Goal: Information Seeking & Learning: Check status

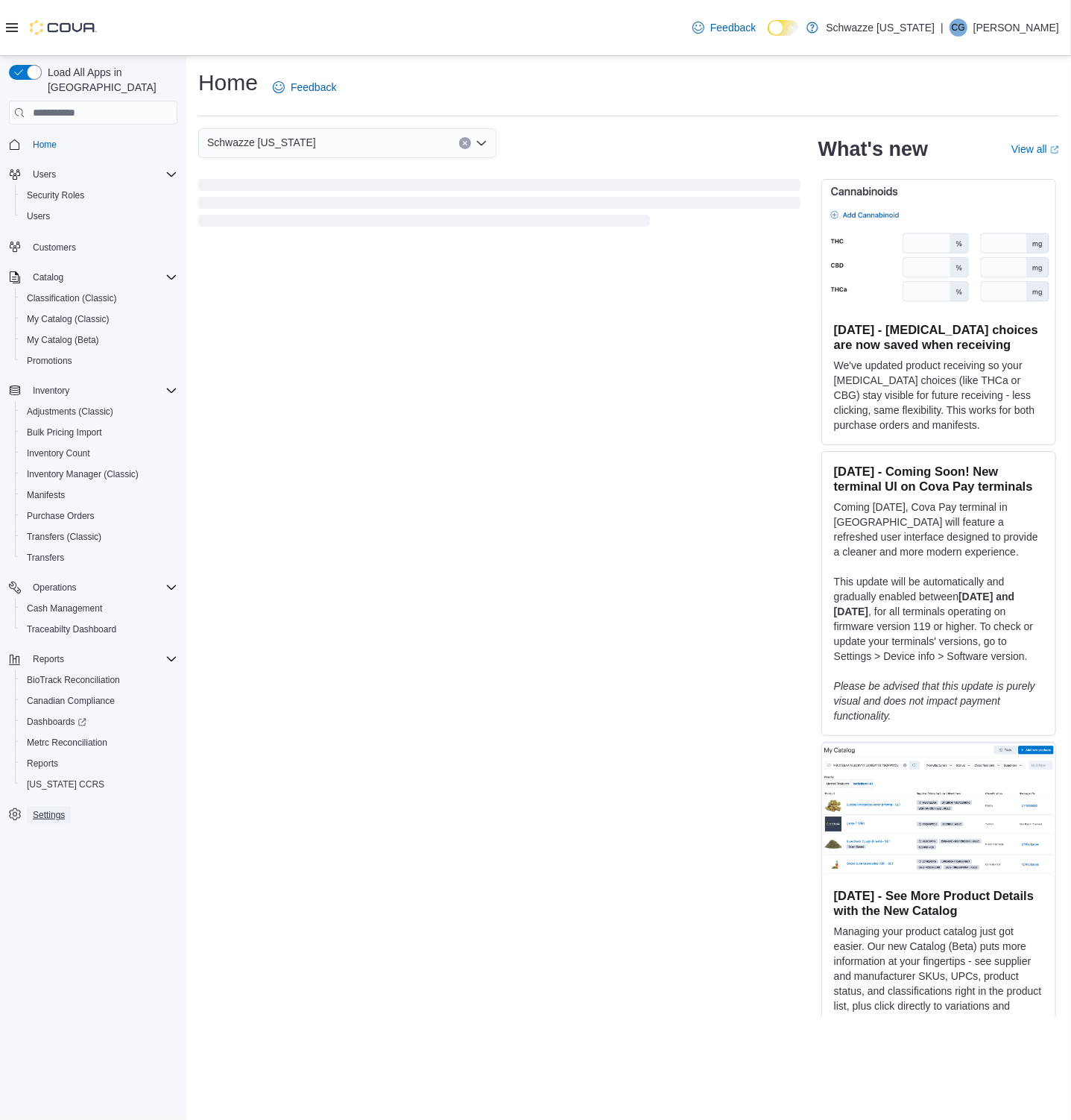
click at [45, 809] on span "Settings" at bounding box center [49, 815] width 32 height 12
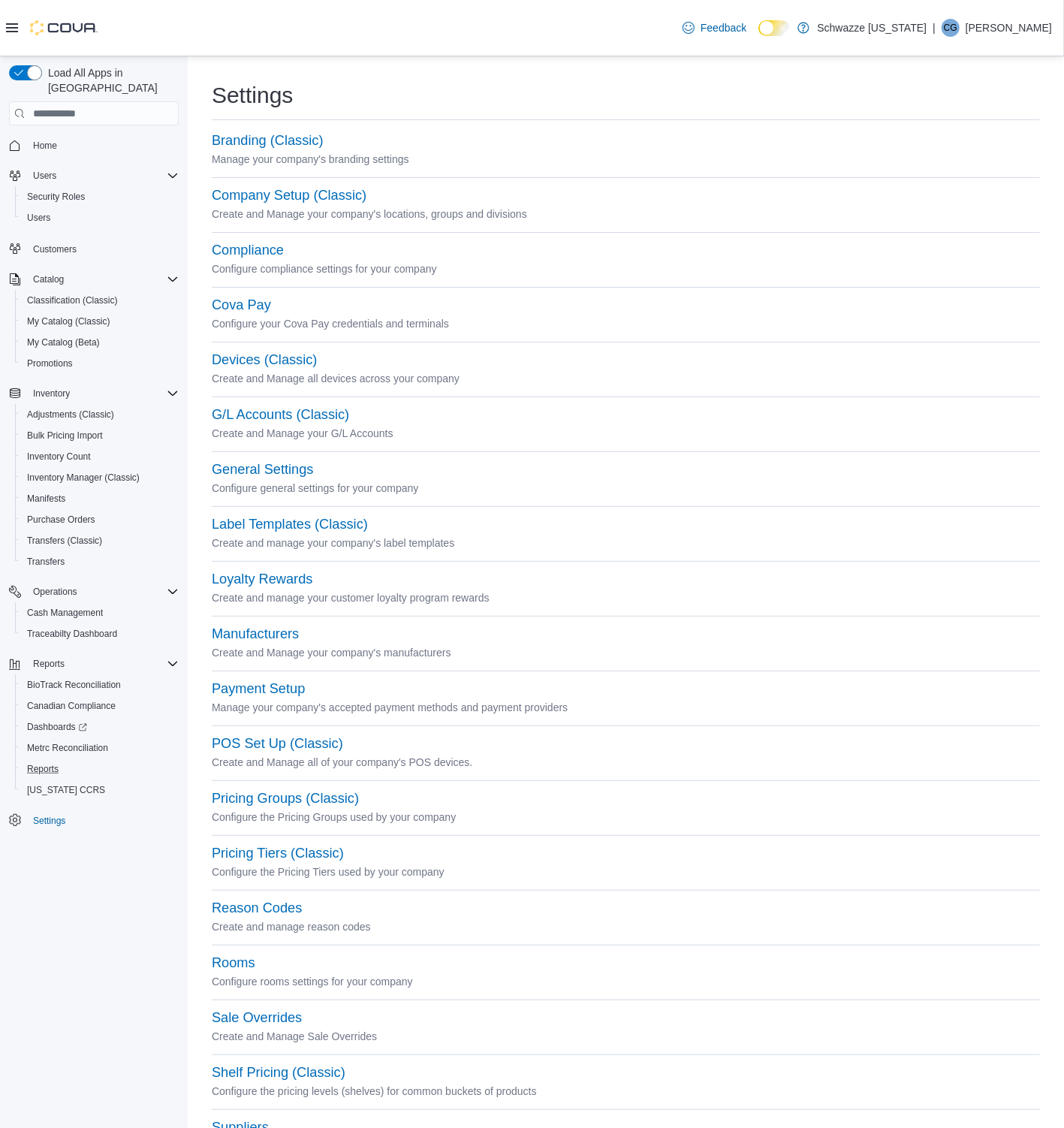
click at [53, 759] on button "Reports" at bounding box center [99, 769] width 170 height 21
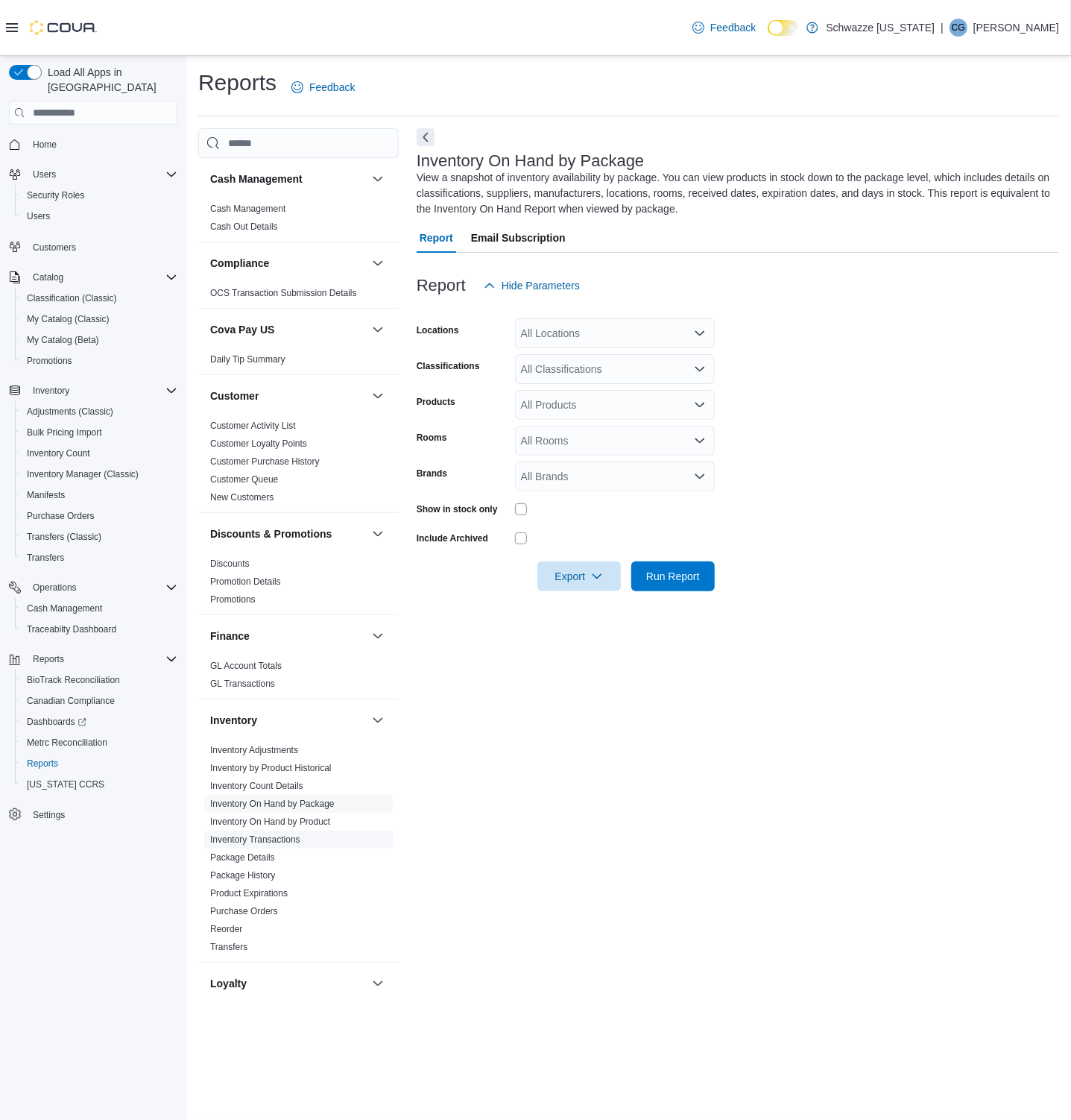
click at [293, 841] on link "Inventory Transactions" at bounding box center [255, 840] width 90 height 10
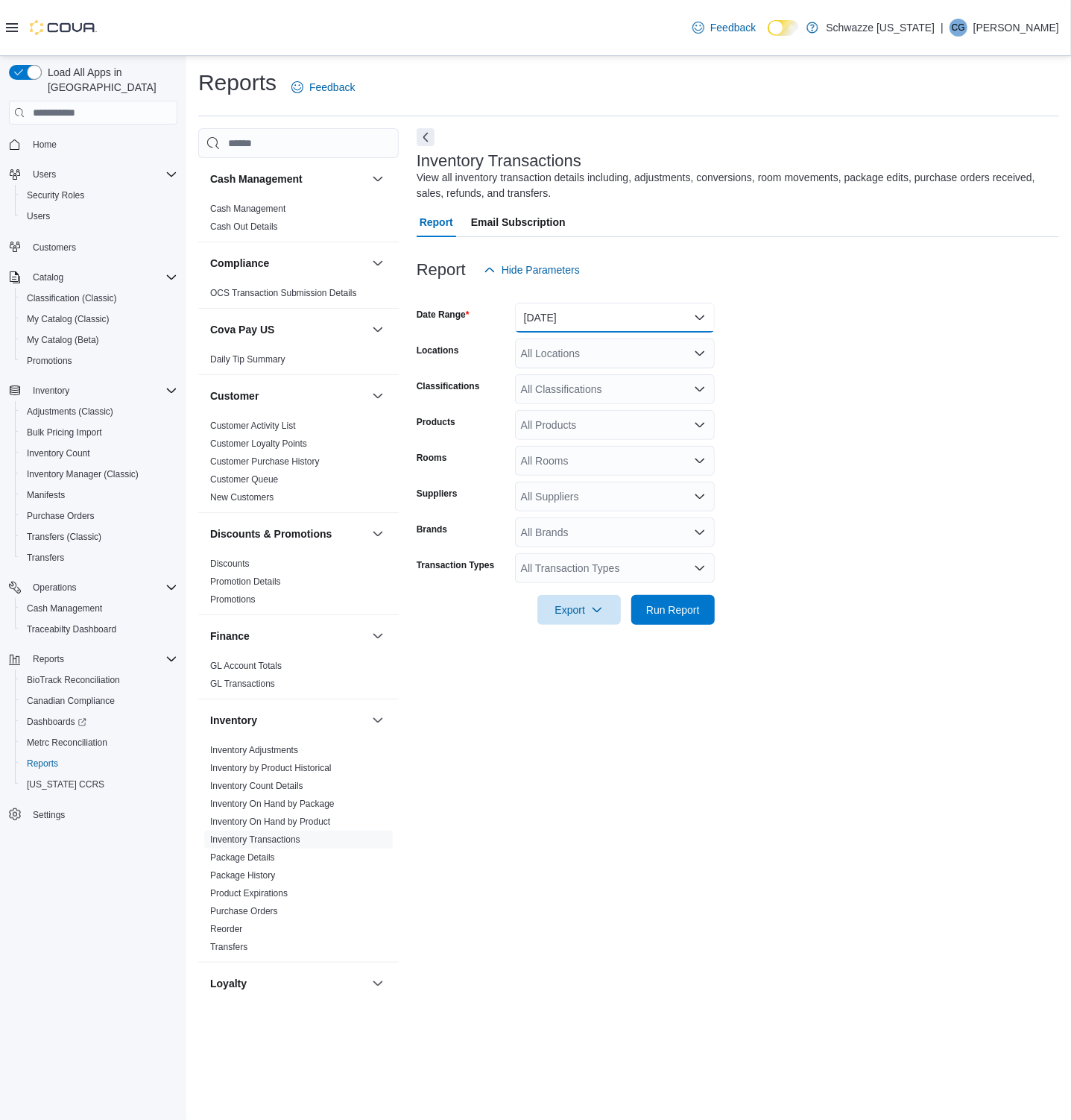
click at [566, 318] on button "[DATE]" at bounding box center [614, 318] width 200 height 30
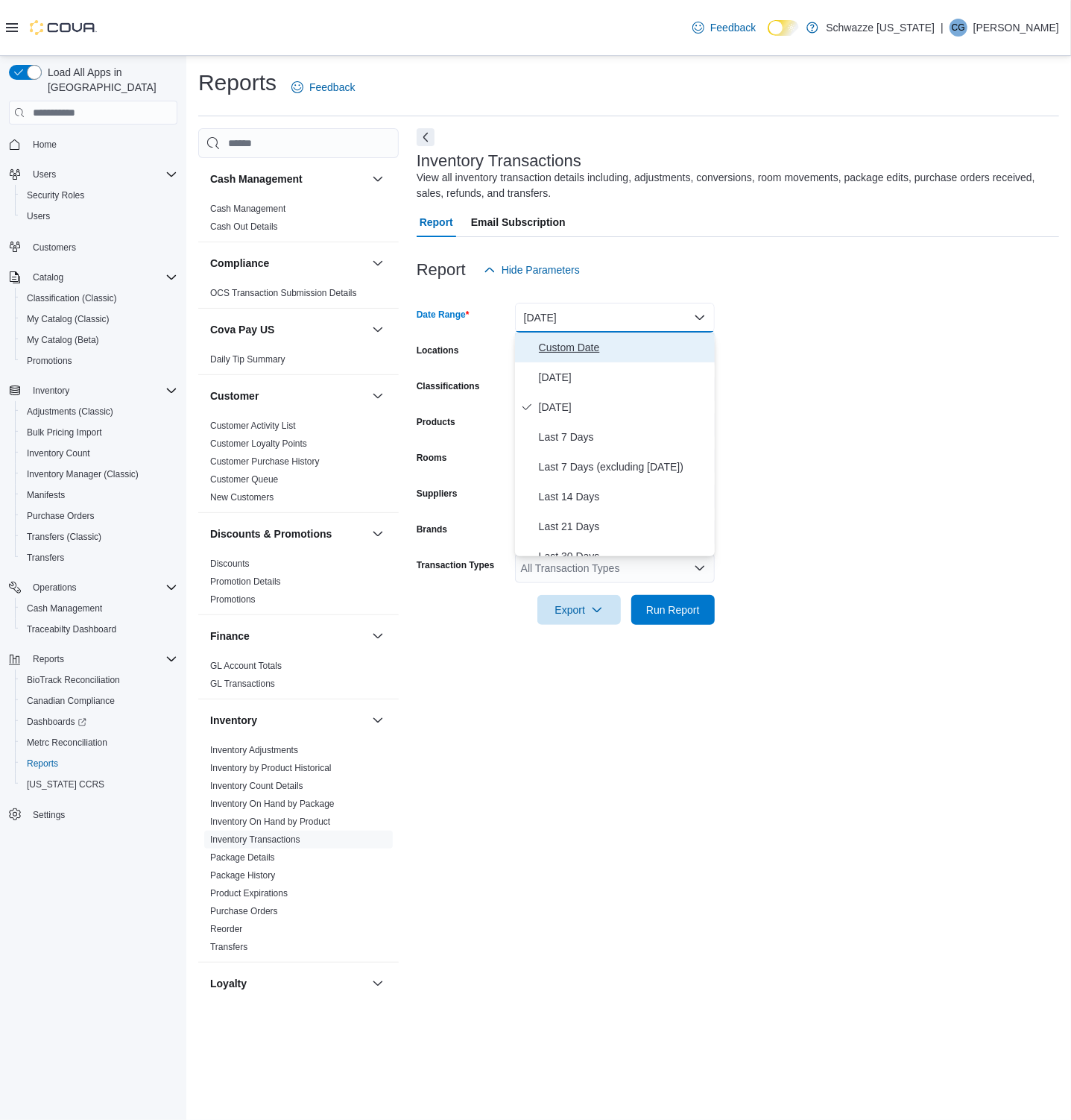
click at [573, 352] on span "Custom Date" at bounding box center [624, 347] width 170 height 17
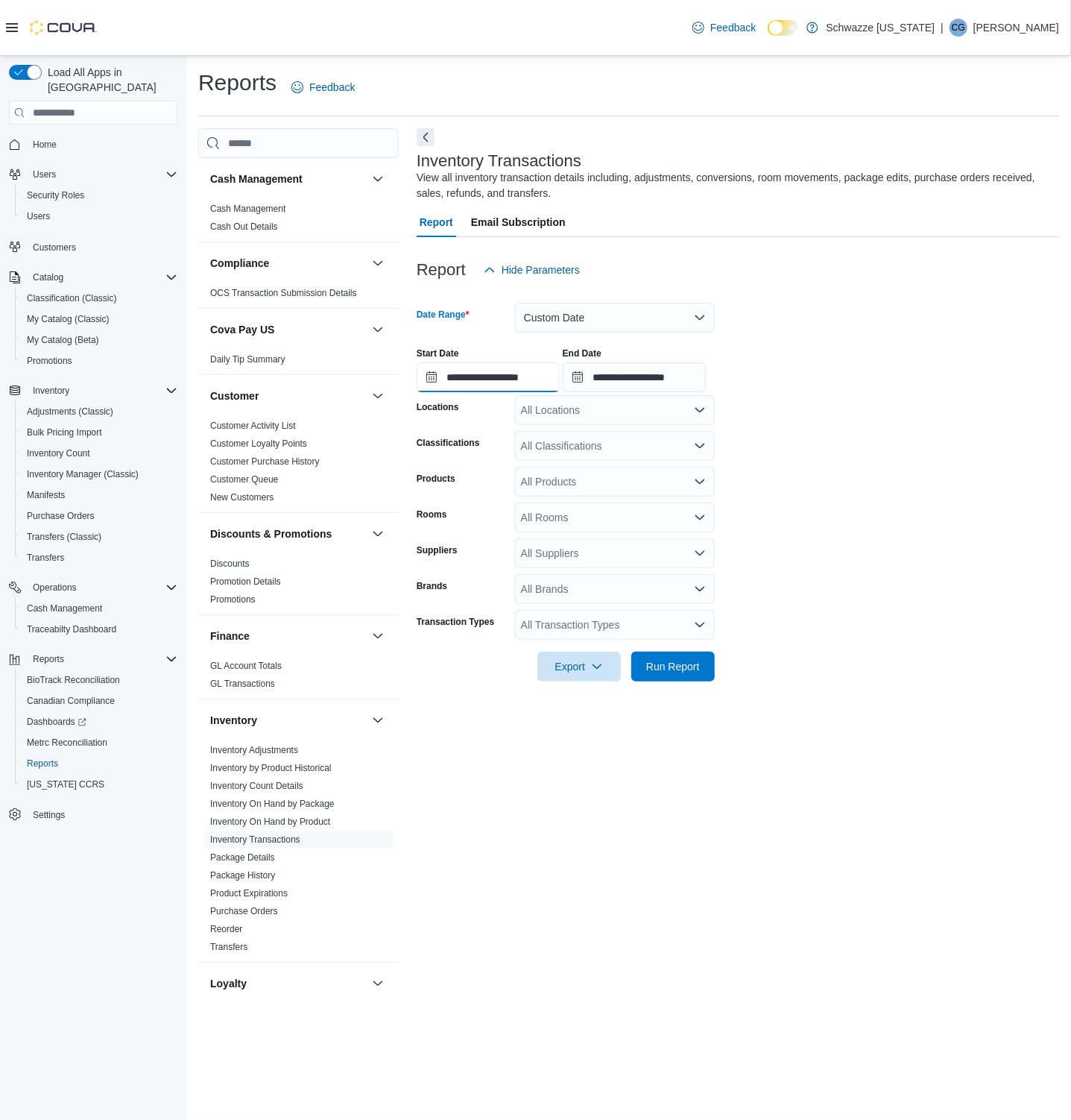
click at [508, 373] on input "**********" at bounding box center [488, 377] width 143 height 30
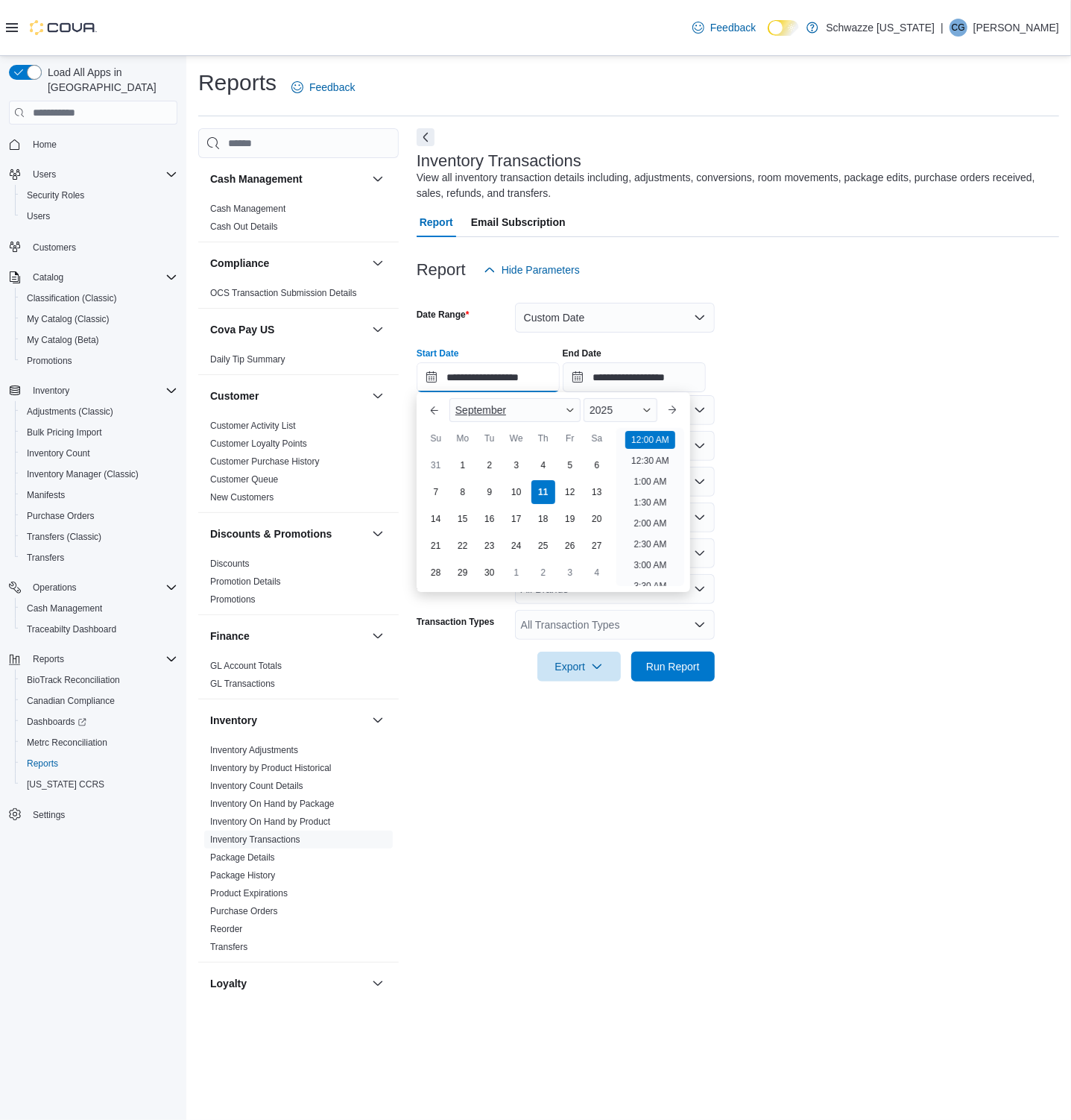
scroll to position [46, 0]
click at [496, 497] on div "9" at bounding box center [490, 492] width 26 height 26
type input "**********"
click at [785, 446] on form "**********" at bounding box center [738, 483] width 642 height 396
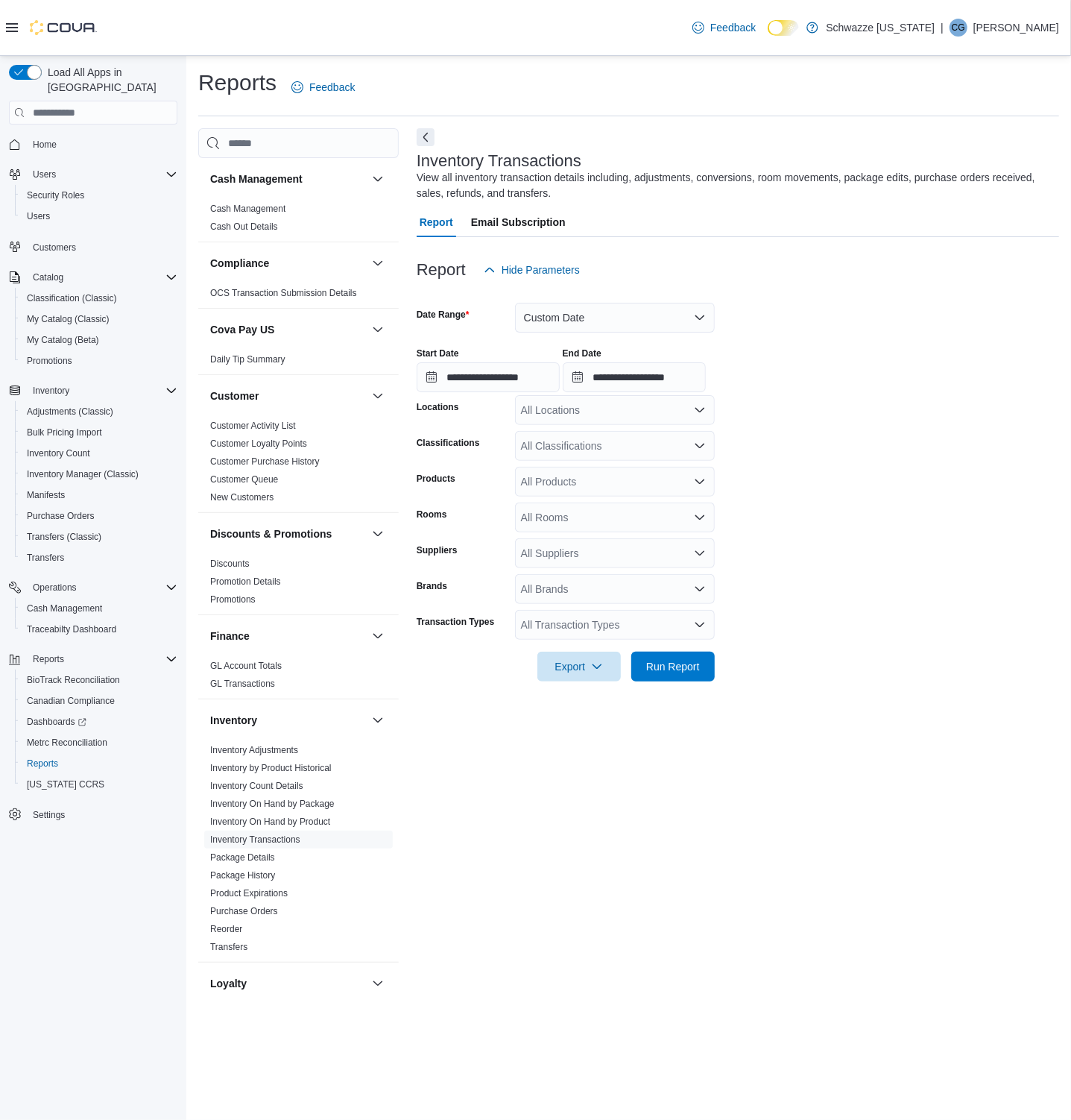
click at [597, 412] on div "All Locations" at bounding box center [614, 410] width 200 height 30
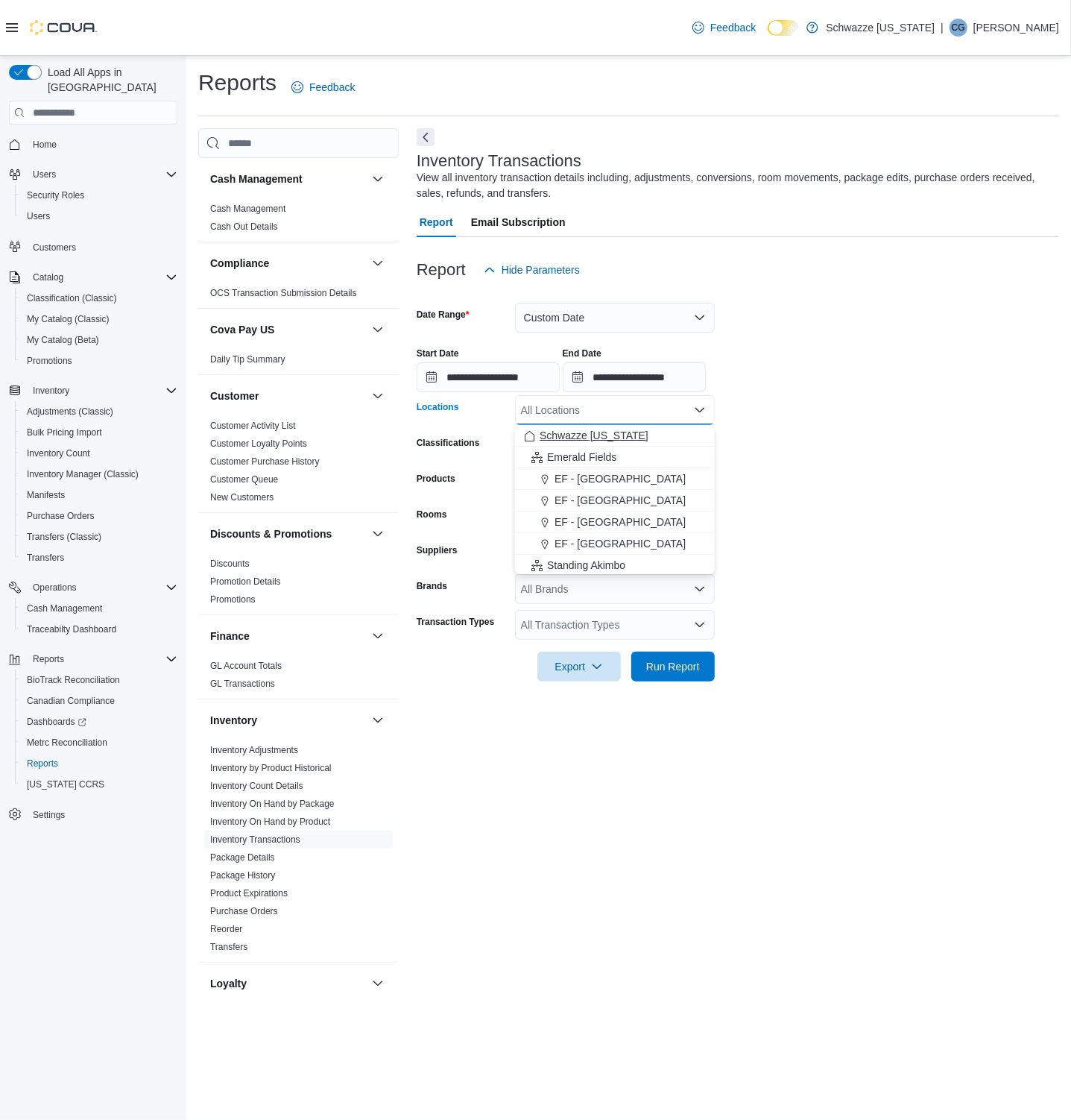
click at [594, 438] on span "Schwazze [US_STATE]" at bounding box center [594, 435] width 109 height 15
click at [835, 424] on form "**********" at bounding box center [738, 483] width 642 height 396
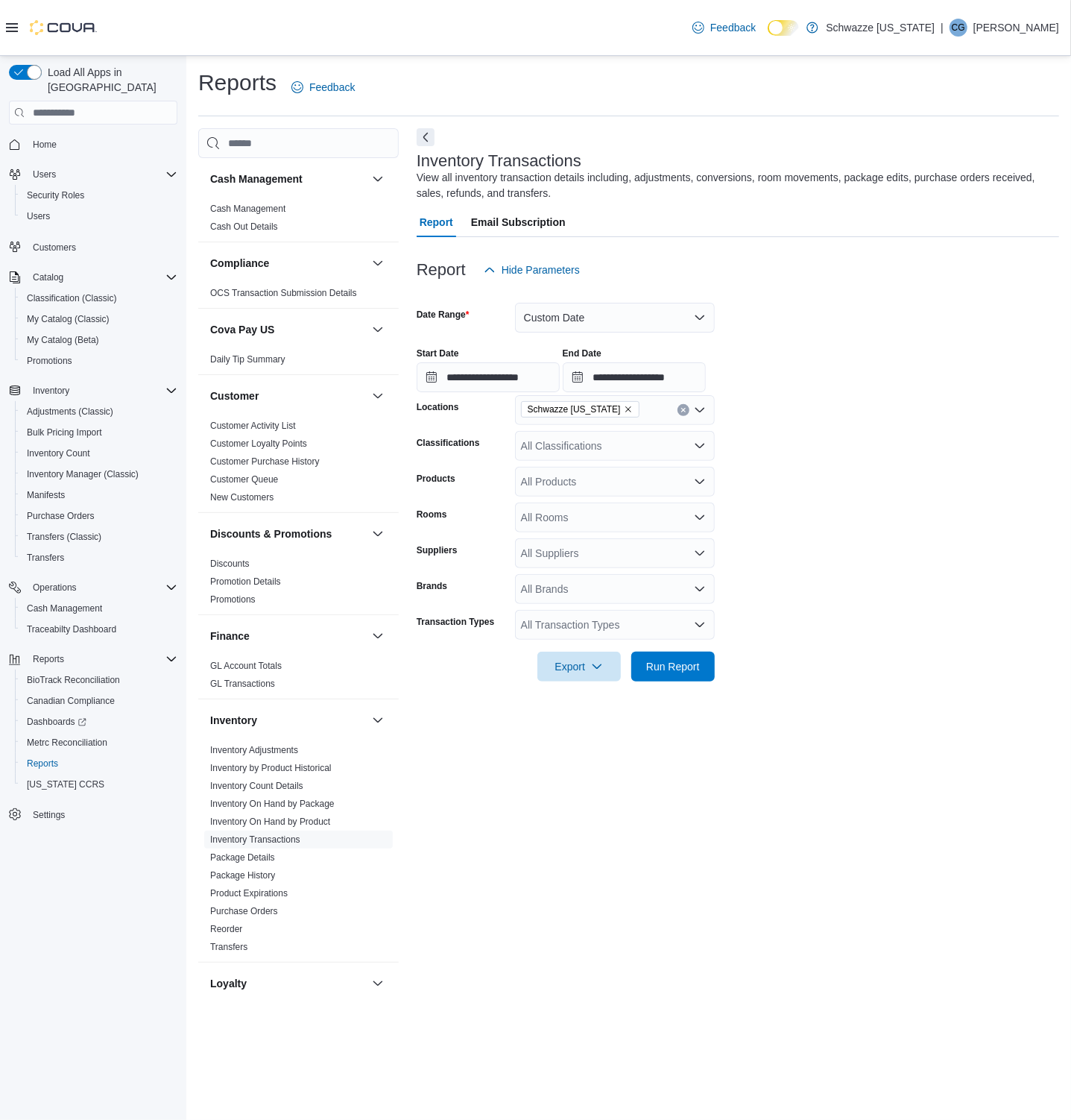
click at [597, 629] on div "All Transaction Types" at bounding box center [614, 625] width 200 height 30
click at [573, 737] on span "Po Receive" at bounding box center [614, 736] width 182 height 15
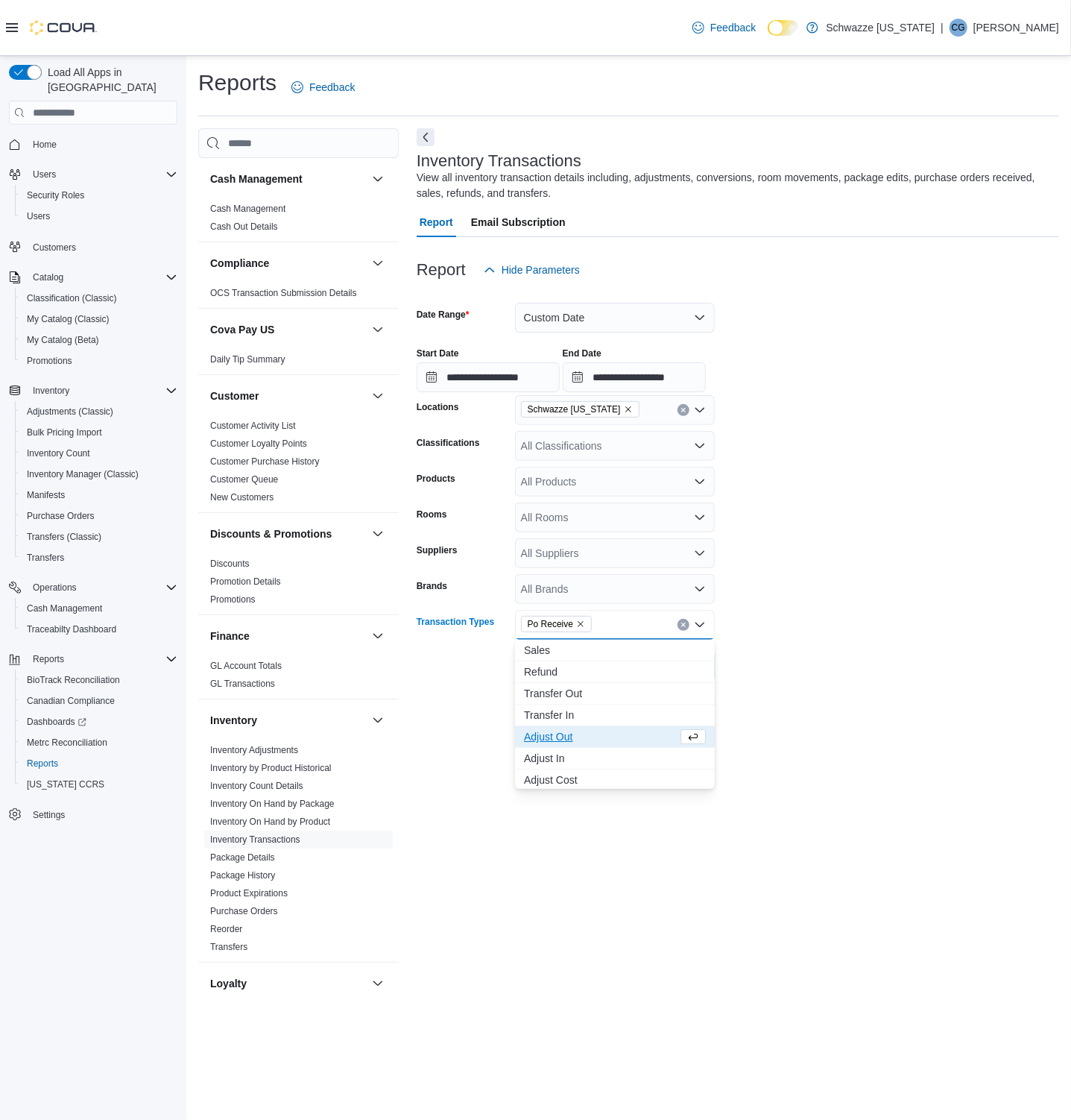
click at [412, 648] on div "Cash Management Cash Management Cash Out Details Compliance OCS Transaction Sub…" at bounding box center [628, 563] width 861 height 870
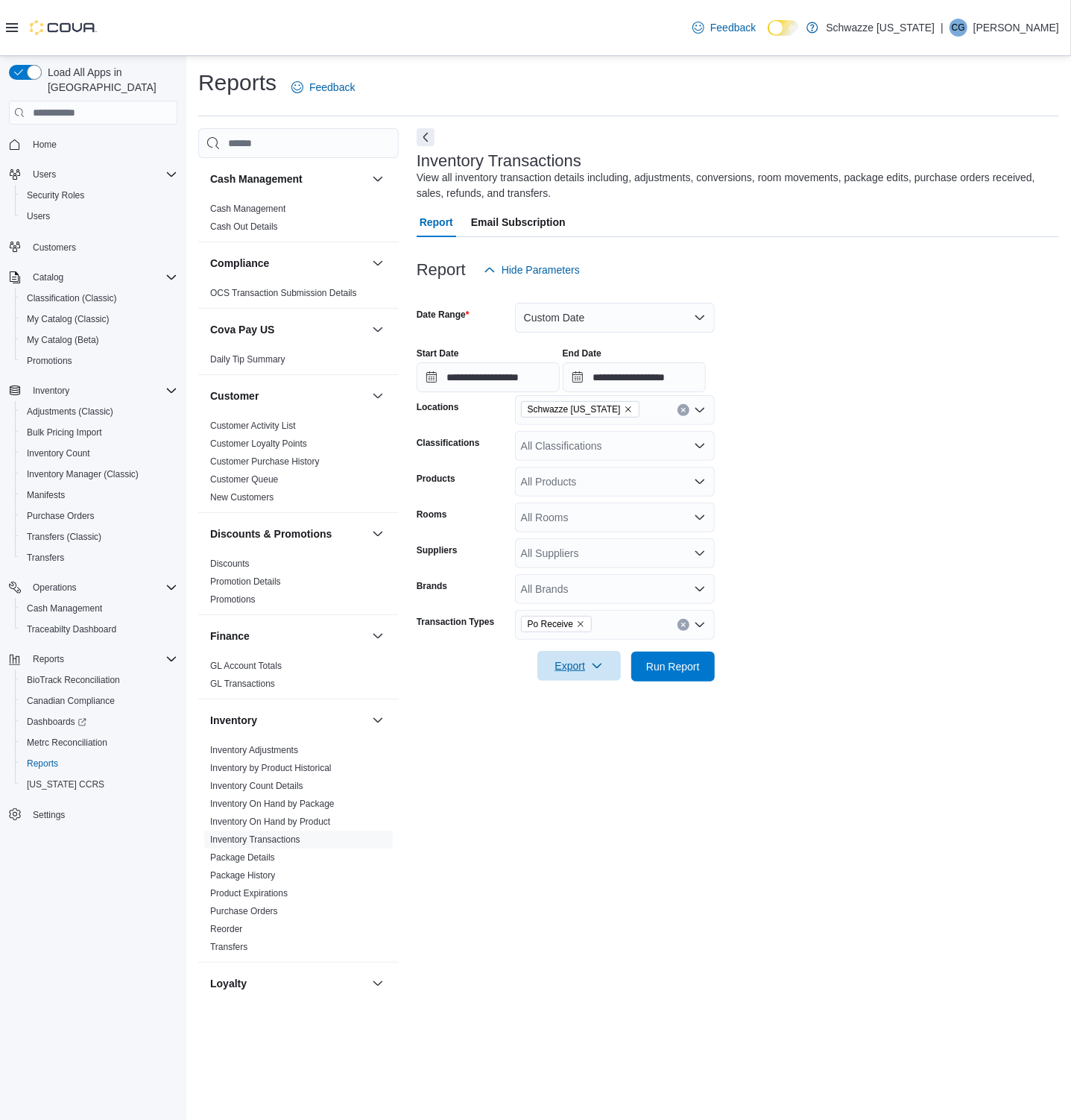
click at [553, 665] on span "Export" at bounding box center [579, 666] width 65 height 30
click at [577, 691] on span "Export to Excel" at bounding box center [581, 697] width 67 height 12
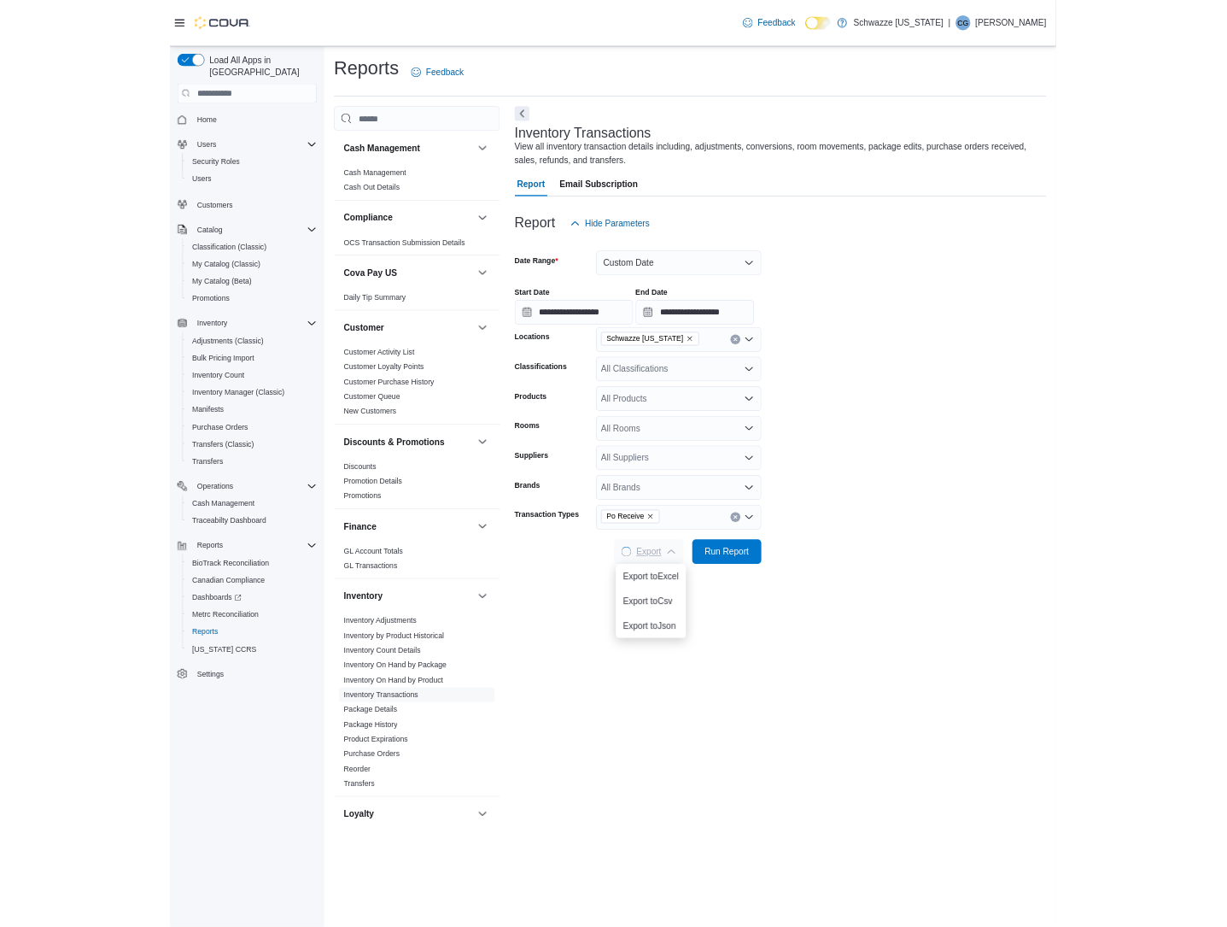
scroll to position [0, 0]
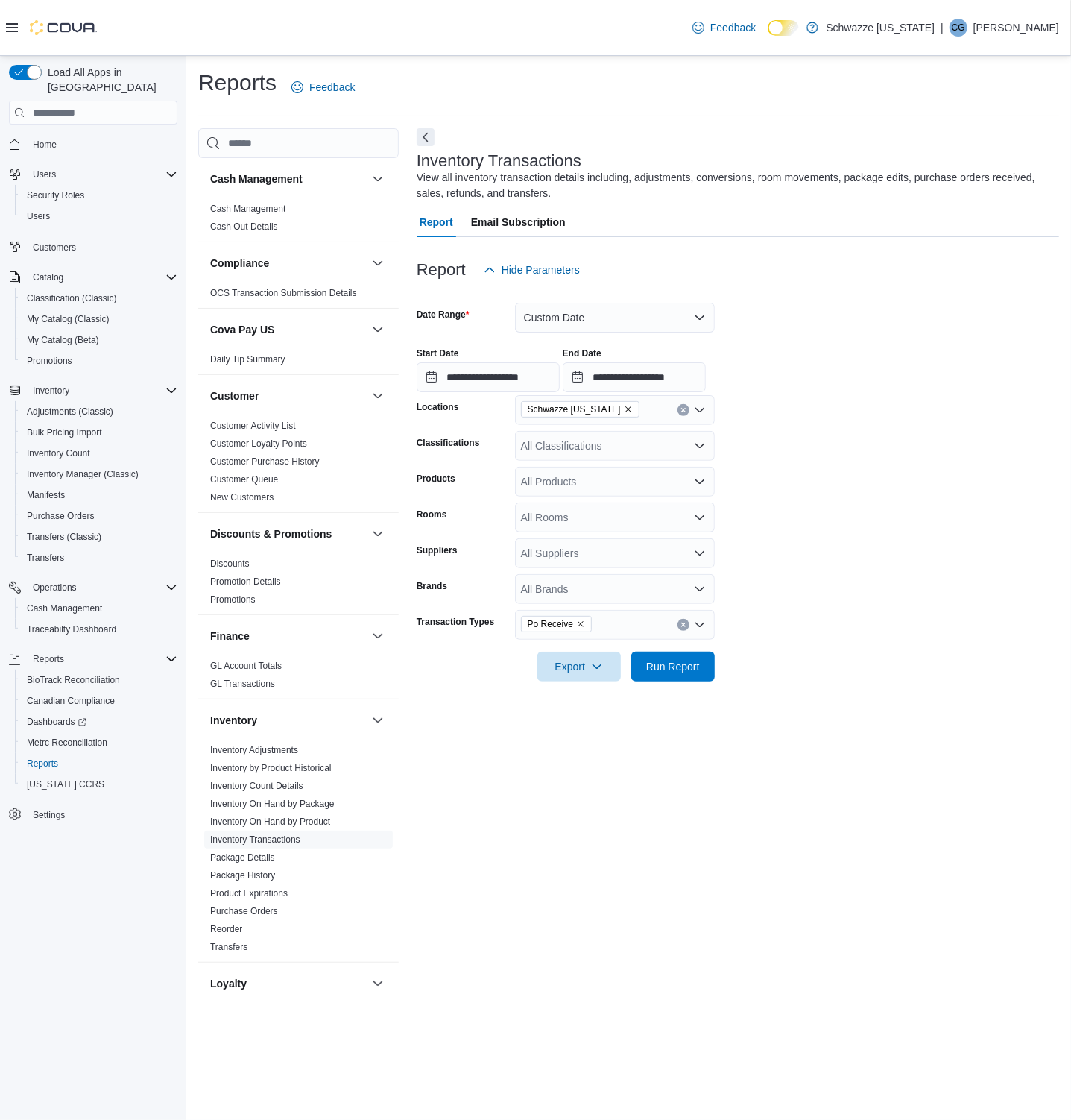
click at [836, 481] on form "**********" at bounding box center [738, 483] width 642 height 396
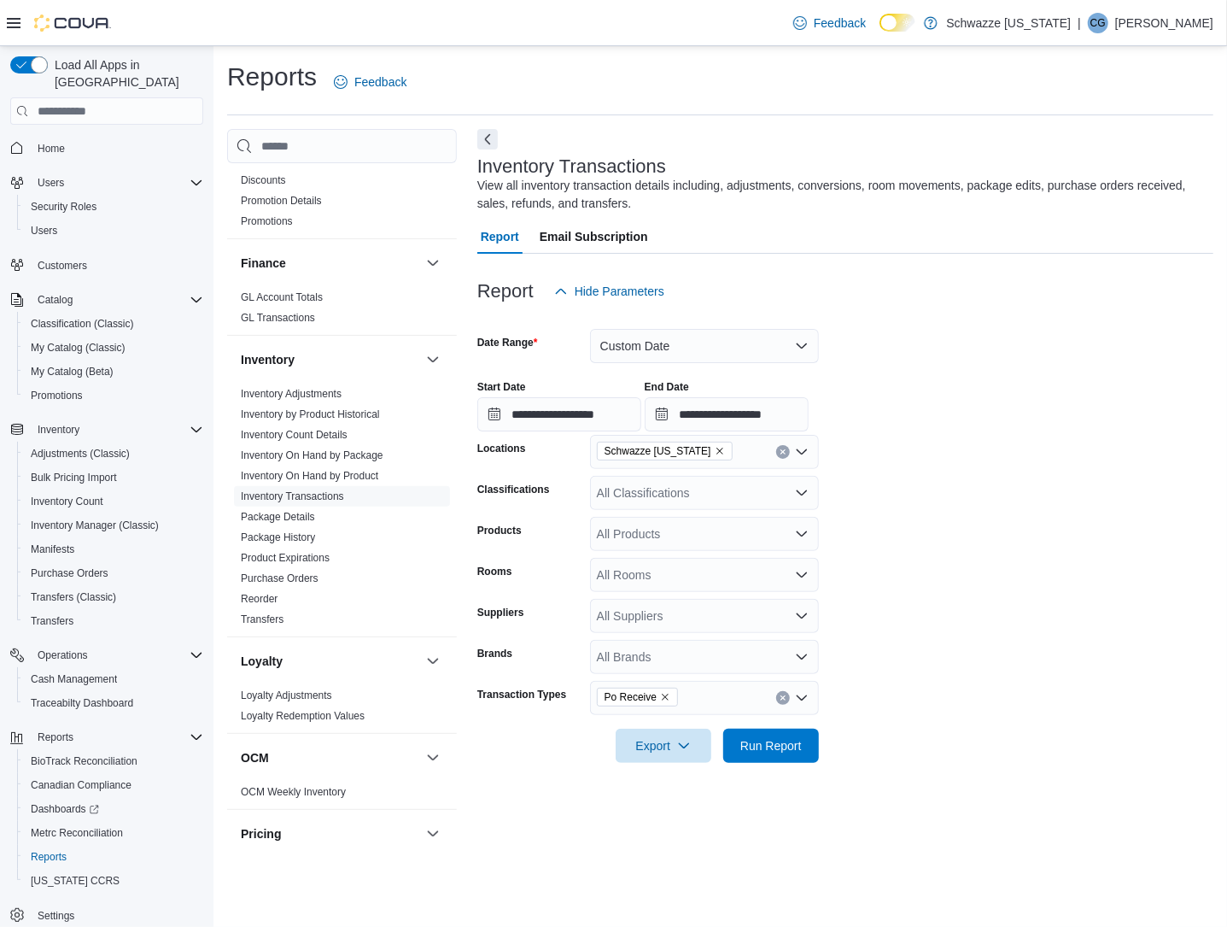
scroll to position [569, 0]
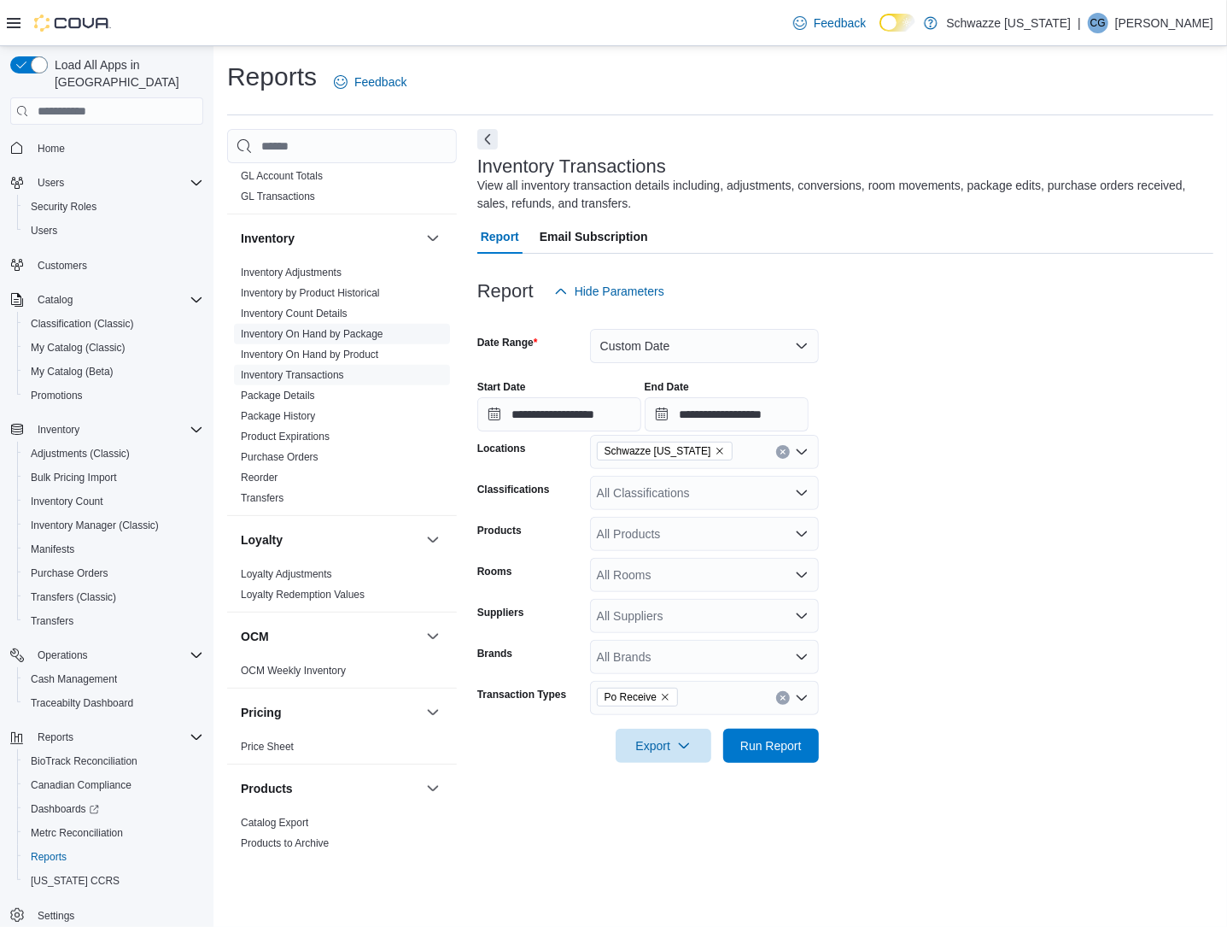
click at [349, 337] on link "Inventory On Hand by Package" at bounding box center [312, 334] width 143 height 12
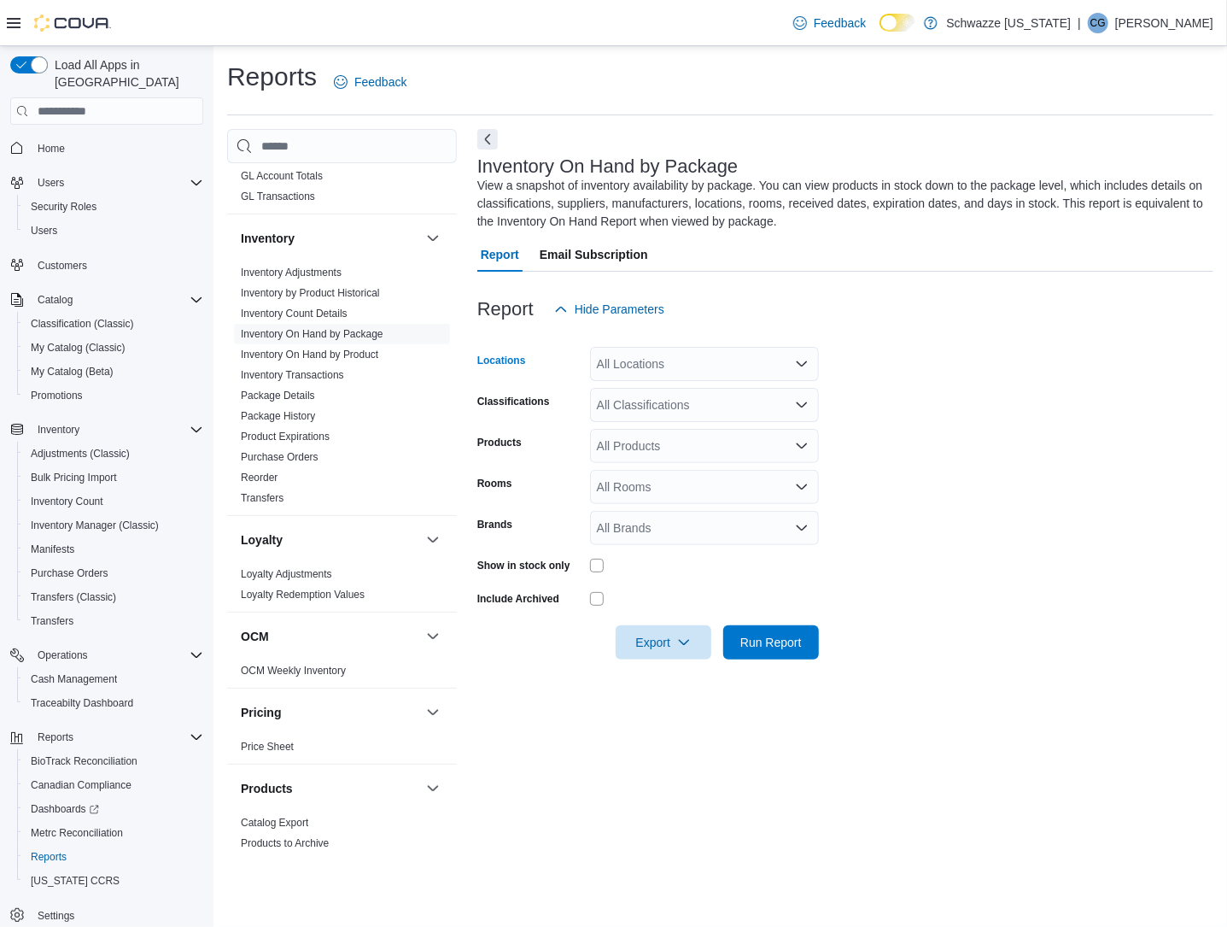
click at [653, 369] on div "All Locations" at bounding box center [704, 364] width 229 height 34
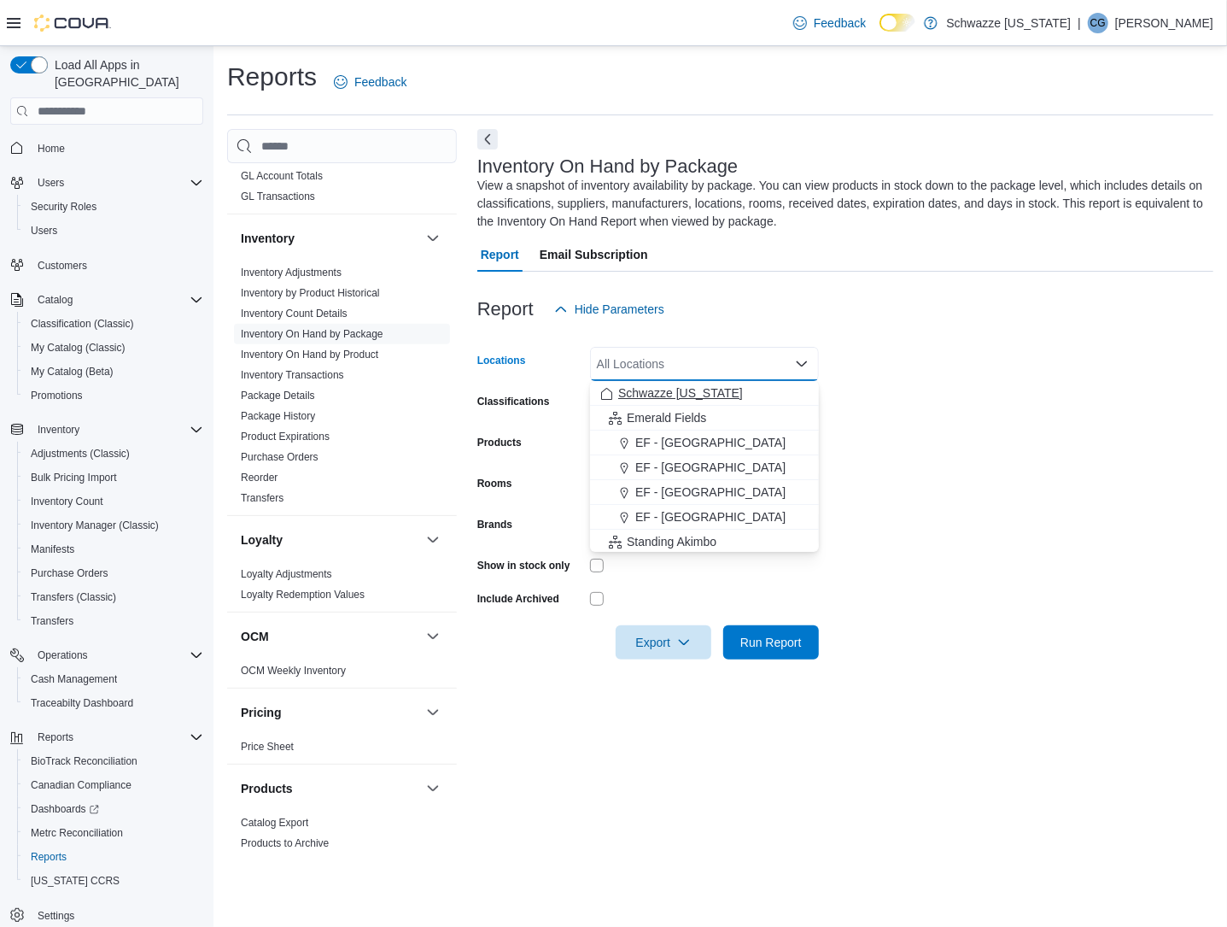
click at [653, 384] on span "Schwazze [US_STATE]" at bounding box center [680, 392] width 125 height 17
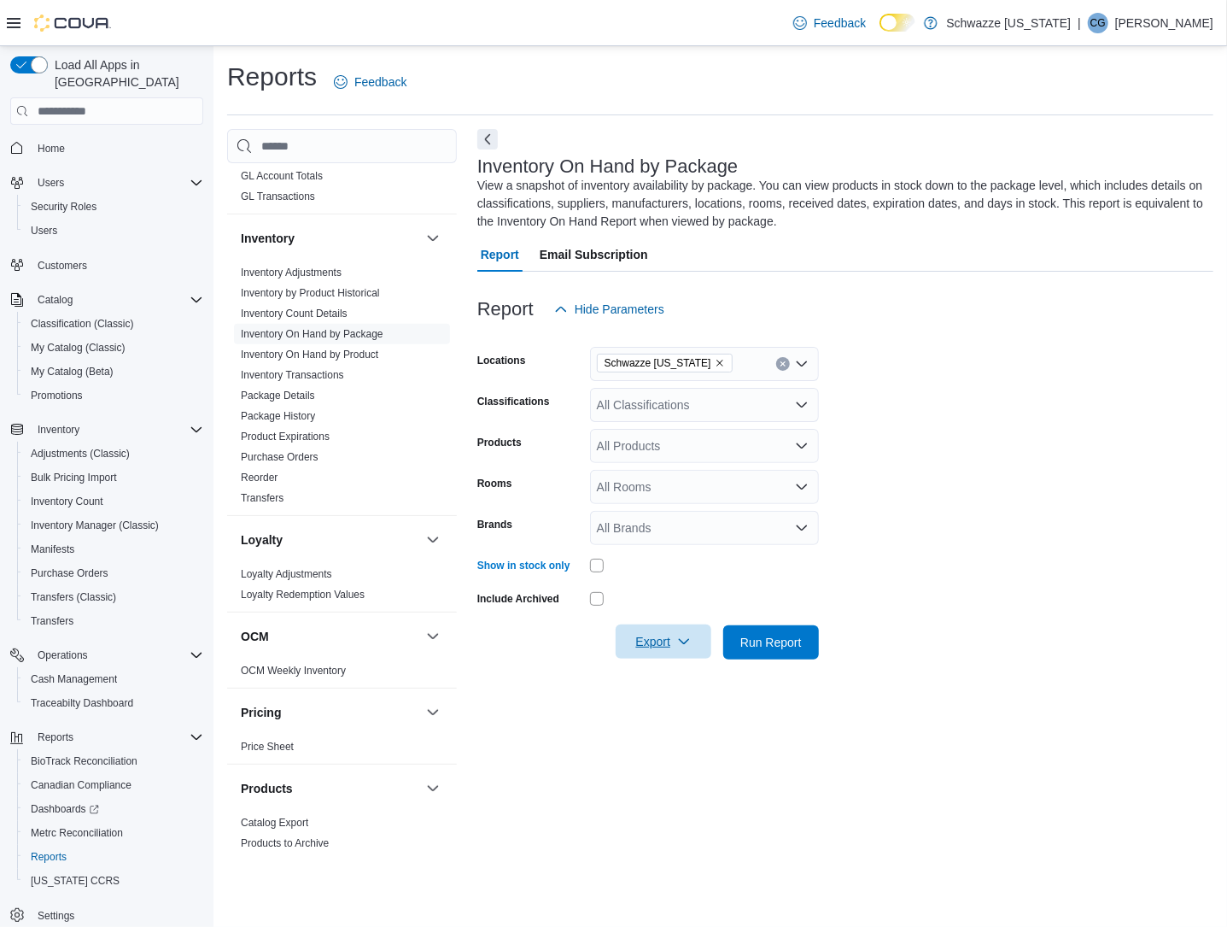
click at [653, 644] on span "Export" at bounding box center [663, 641] width 75 height 34
click at [678, 674] on span "Export to Excel" at bounding box center [666, 677] width 77 height 14
click at [658, 634] on span "Export" at bounding box center [663, 641] width 75 height 34
click at [659, 664] on button "Export to Excel" at bounding box center [666, 676] width 97 height 34
click at [301, 415] on link "Package History" at bounding box center [278, 416] width 74 height 12
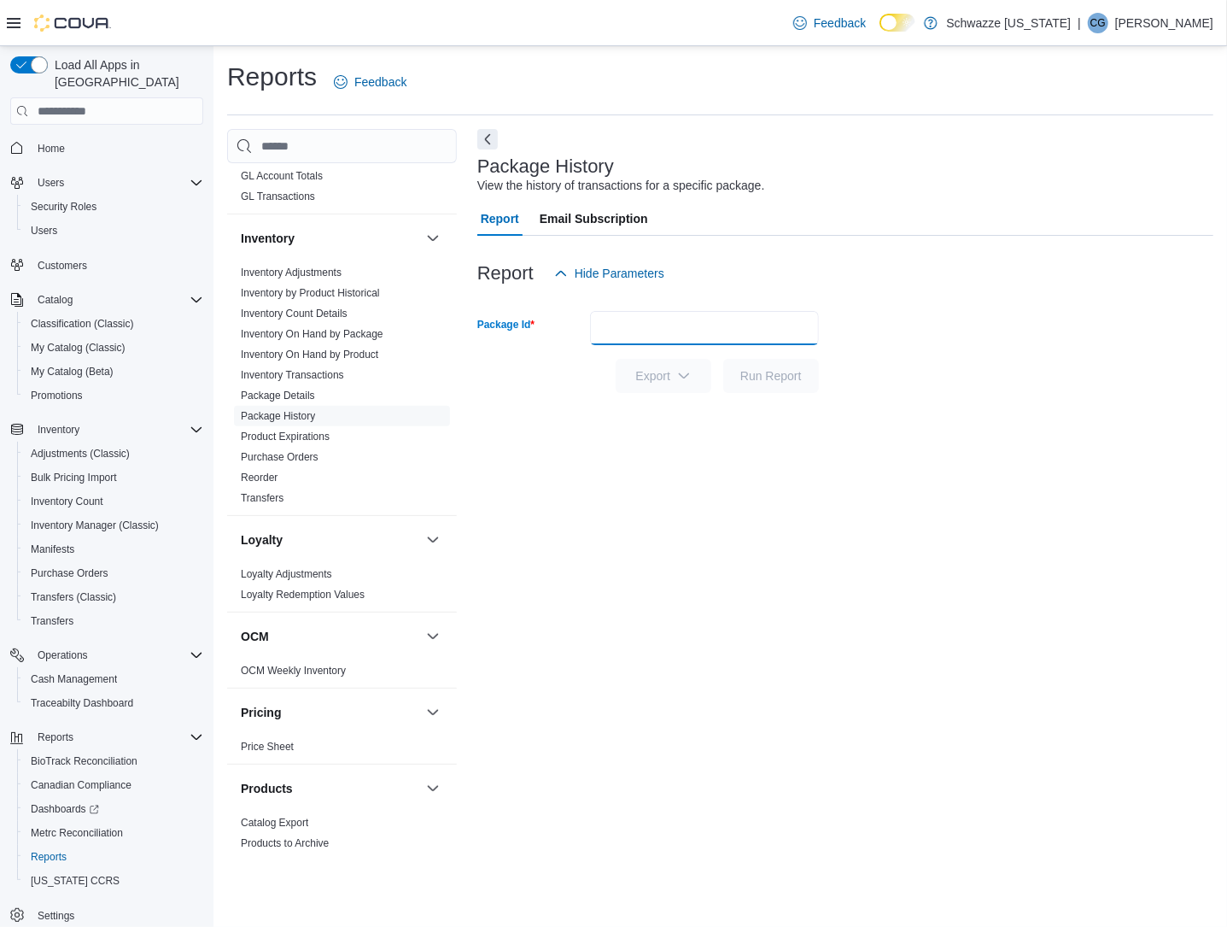
click at [704, 330] on input "Package Id" at bounding box center [704, 328] width 229 height 34
paste input "**********"
click at [774, 367] on span "Run Report" at bounding box center [770, 374] width 61 height 17
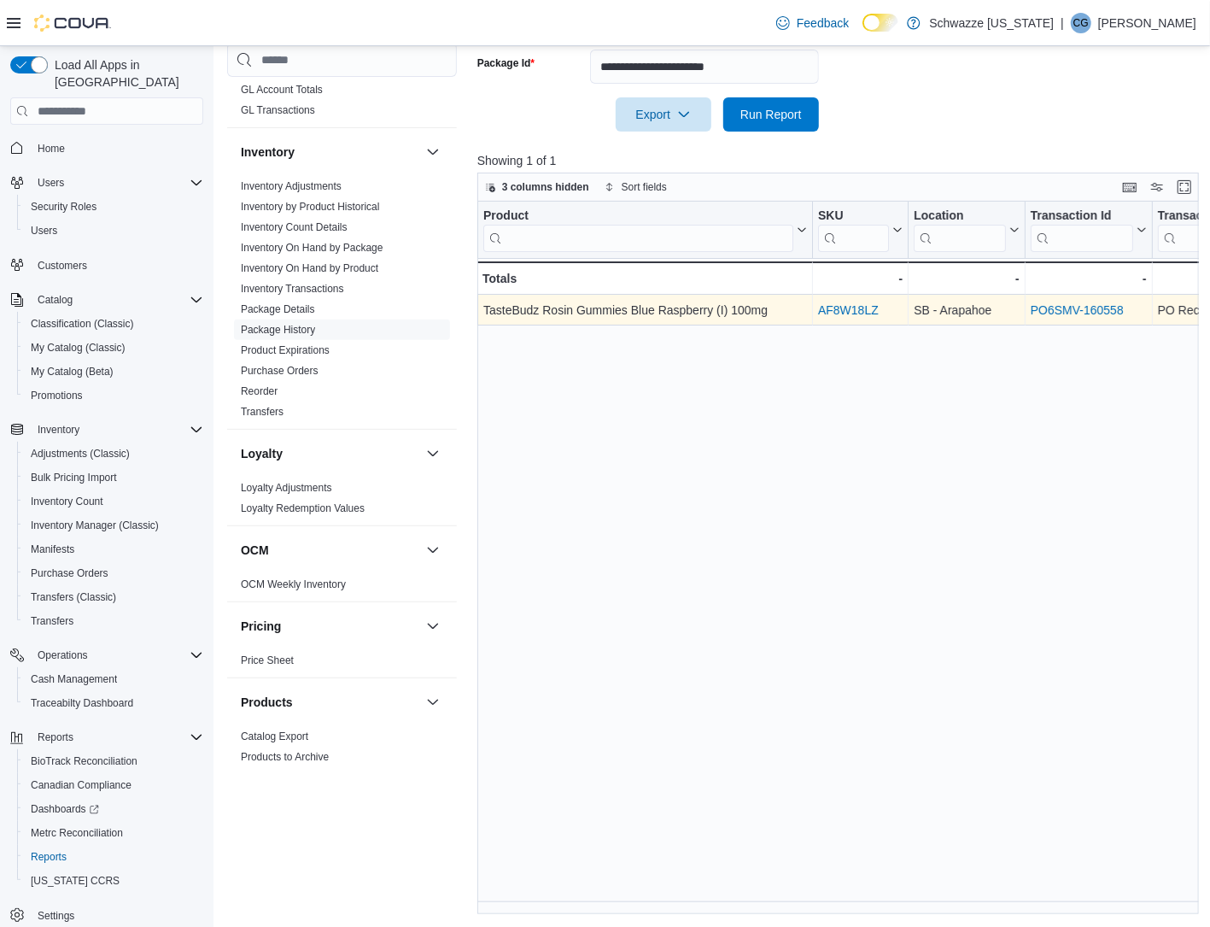
click at [1067, 311] on link "PO6SMV-160558" at bounding box center [1077, 310] width 93 height 14
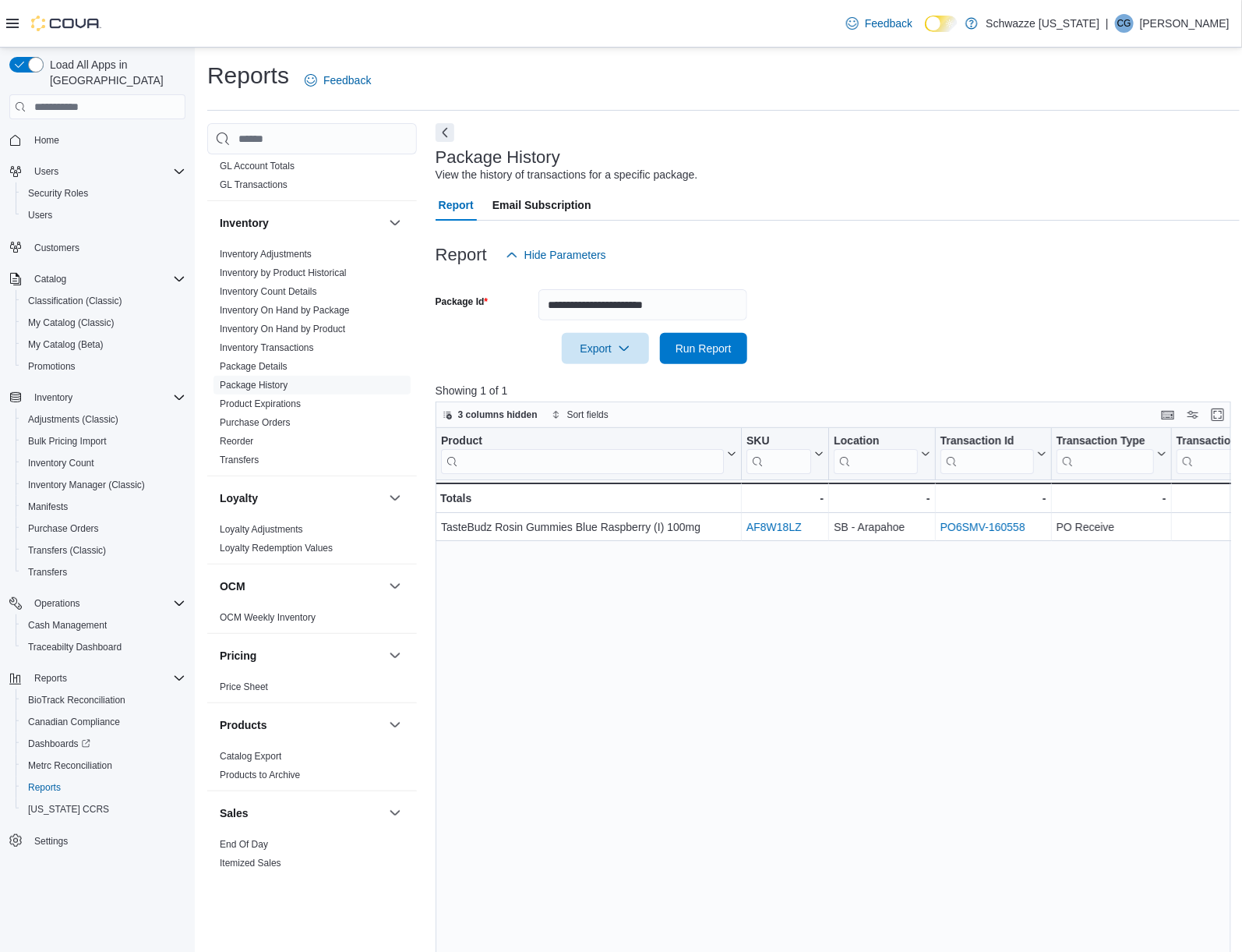
scroll to position [519, 0]
click at [590, 304] on input "**********" at bounding box center [642, 305] width 209 height 31
paste input "text"
type input "**********"
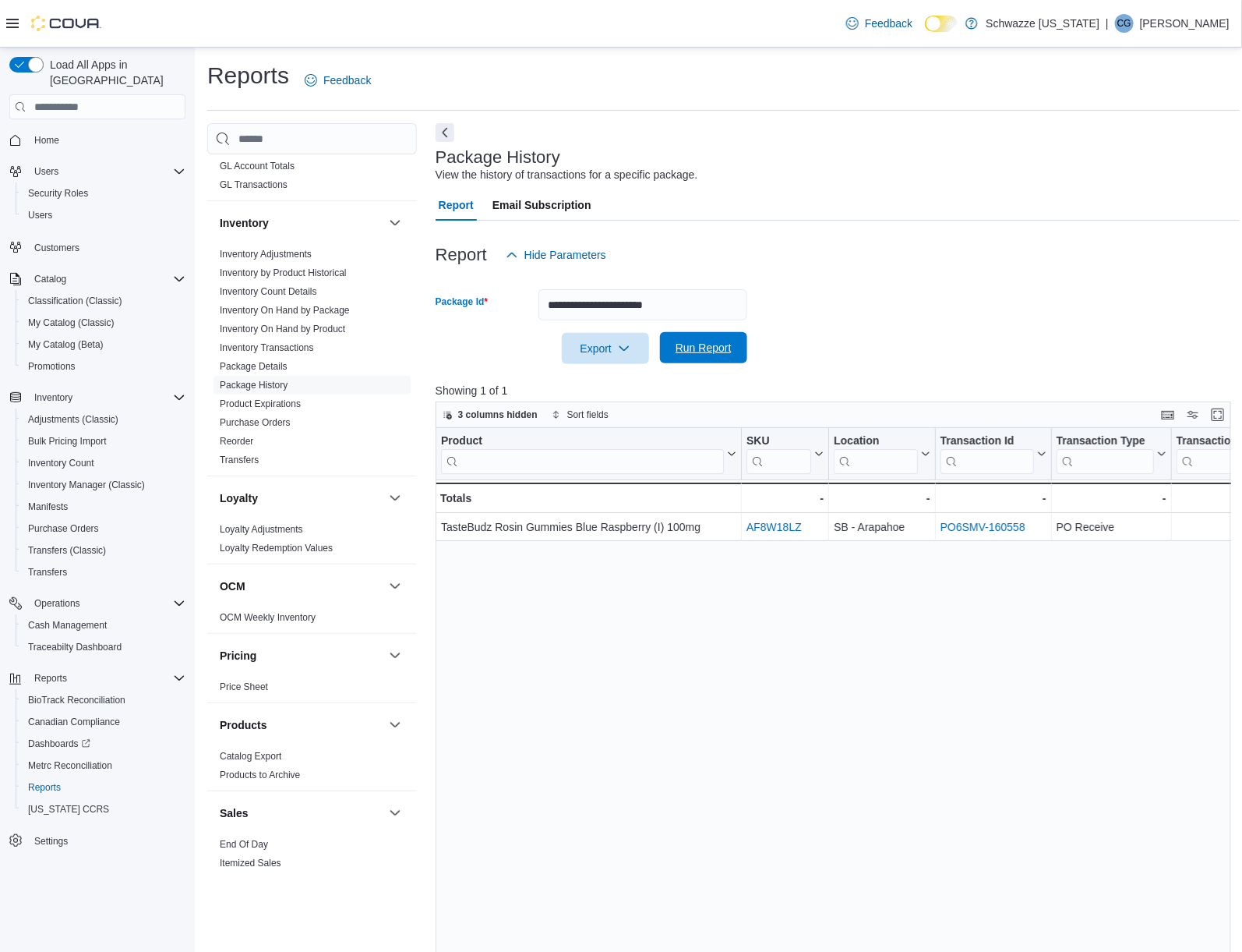
click at [712, 354] on span "Run Report" at bounding box center [703, 347] width 56 height 16
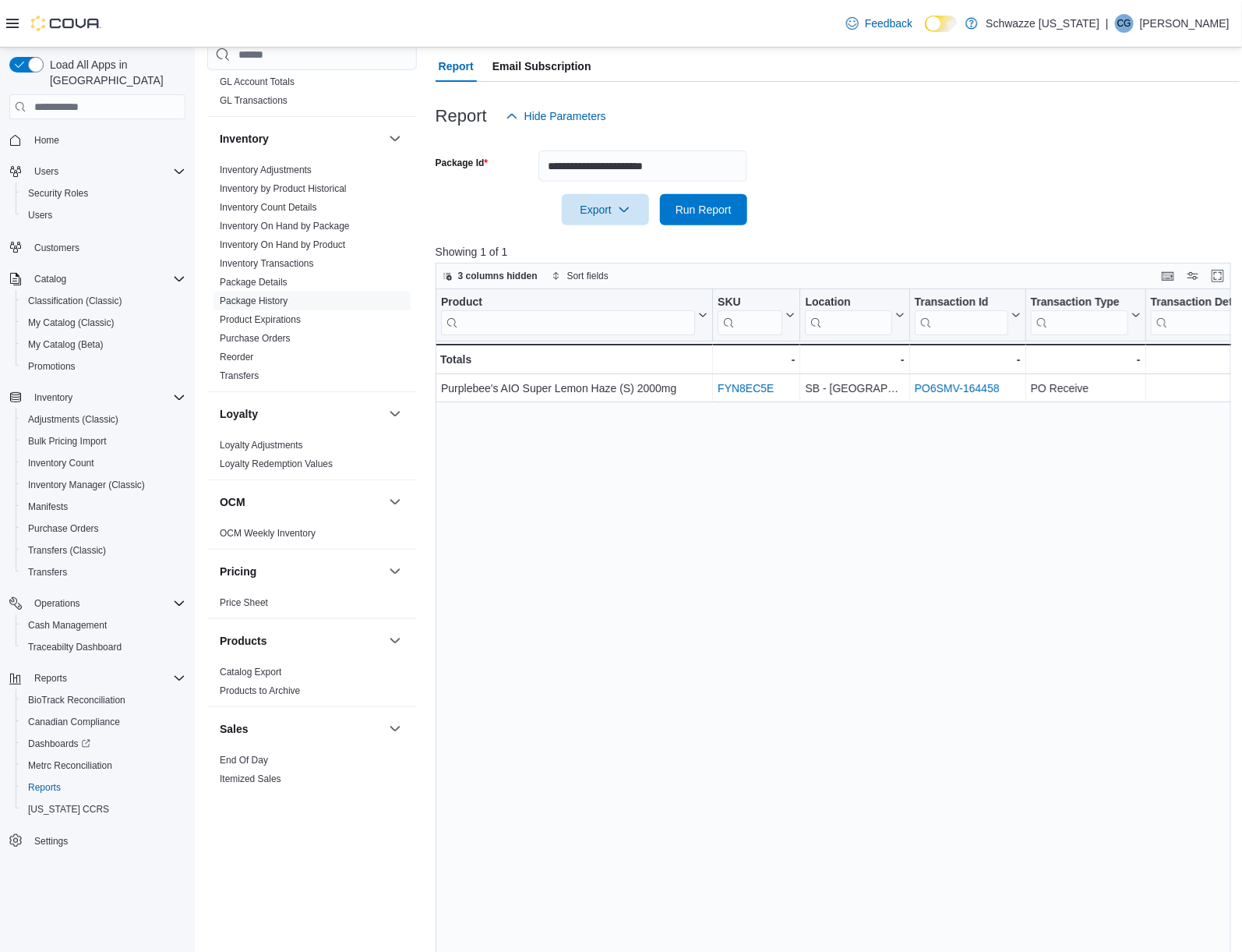
scroll to position [223, 0]
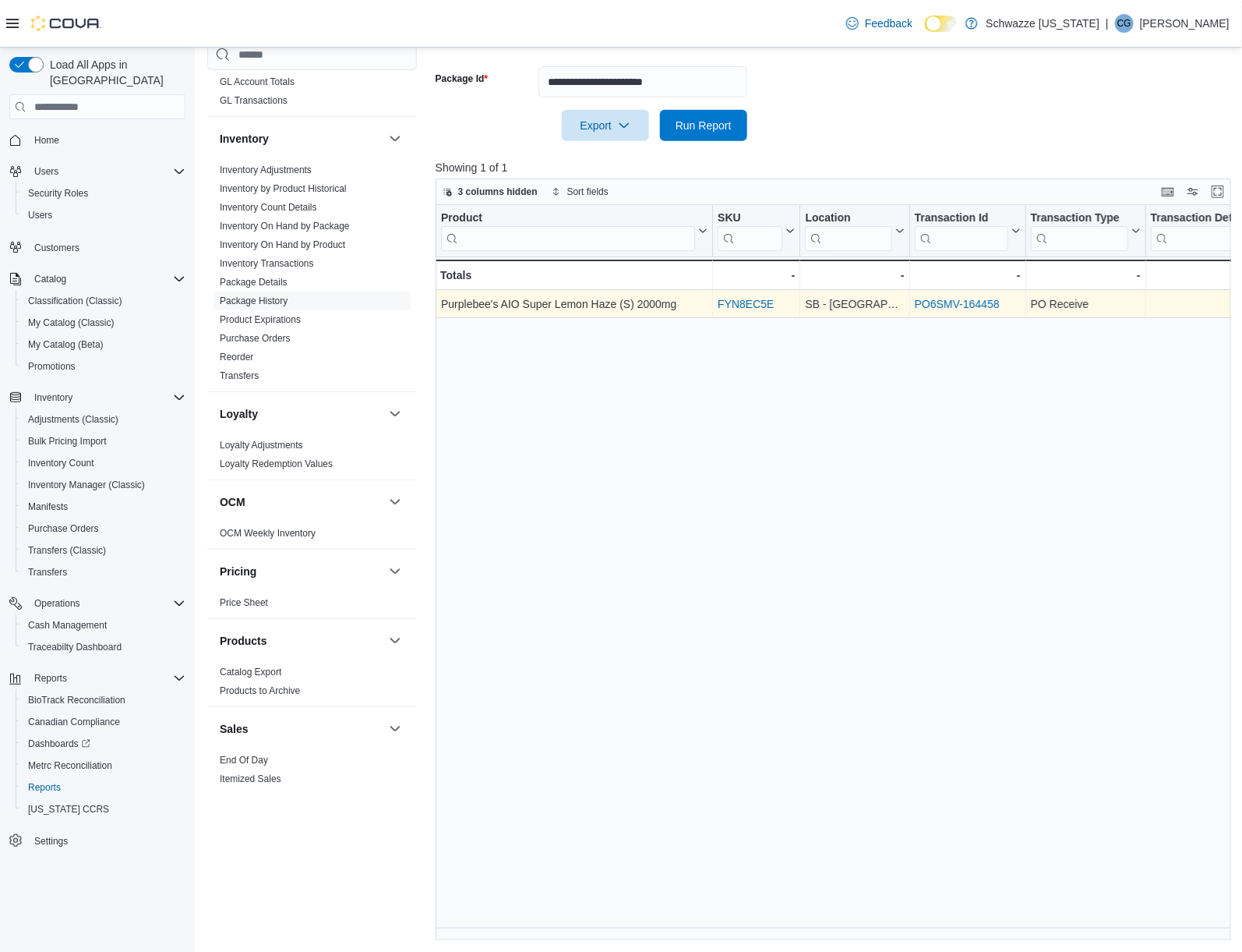
click at [957, 304] on link "PO6SMV-164458" at bounding box center [957, 304] width 85 height 13
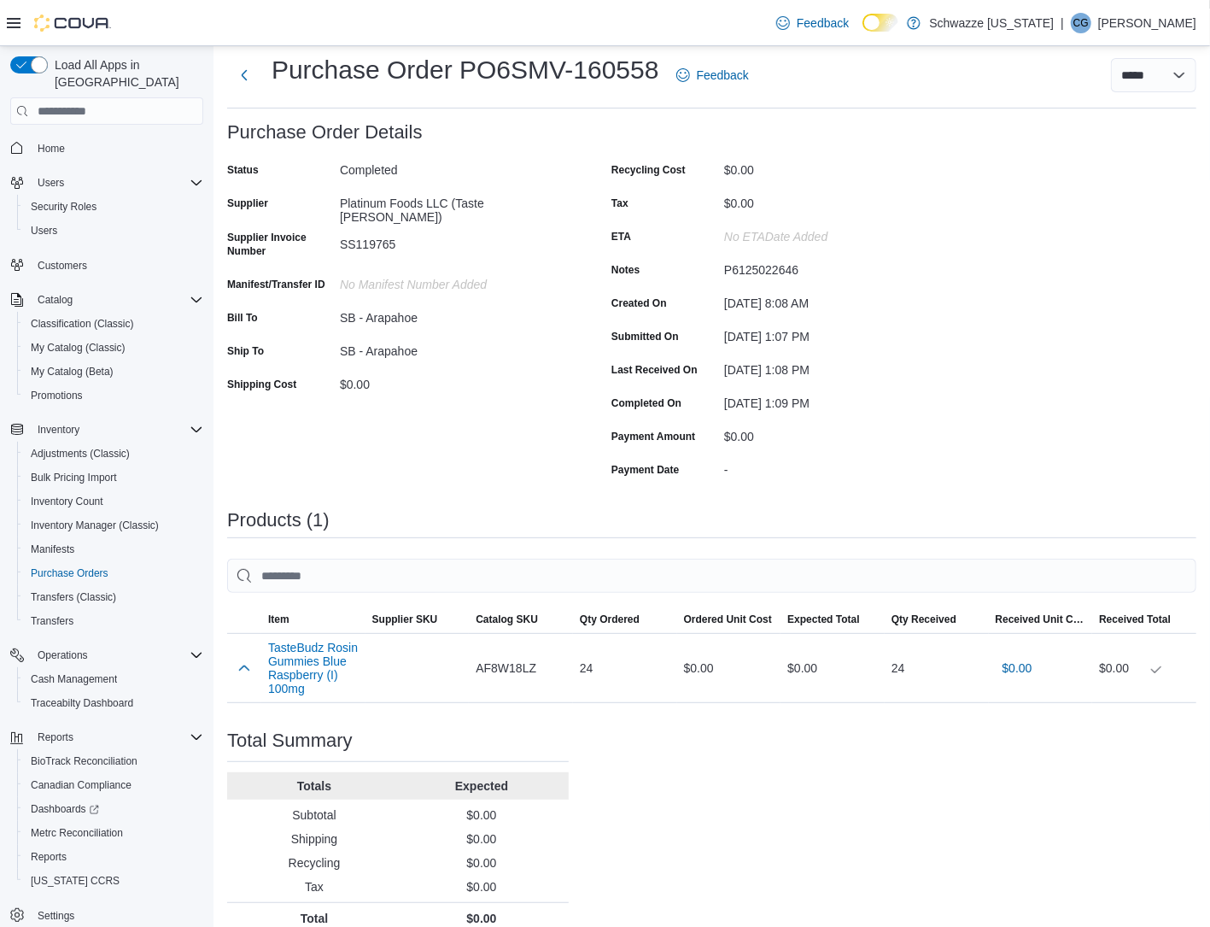
scroll to position [58, 0]
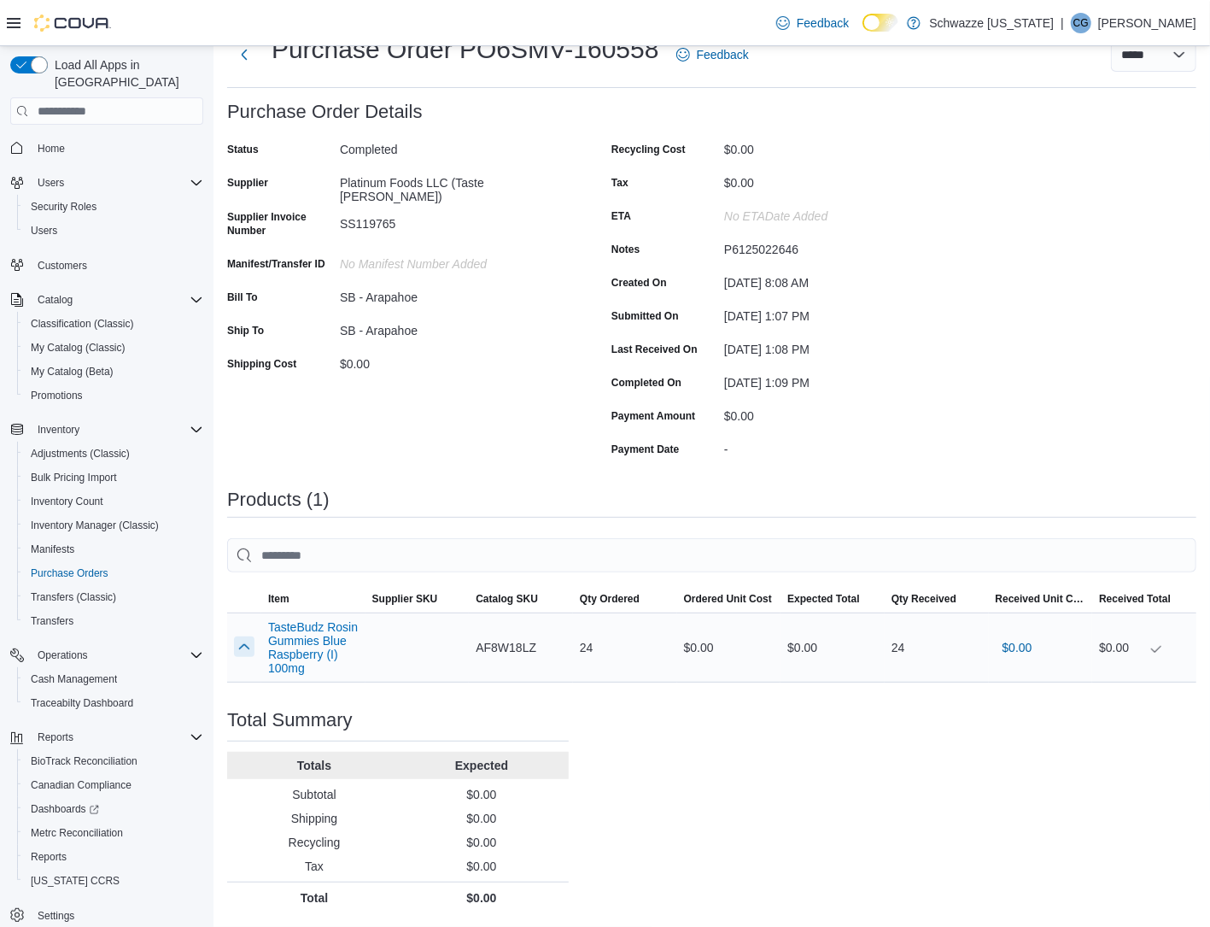
click at [249, 656] on button "button" at bounding box center [244, 646] width 20 height 20
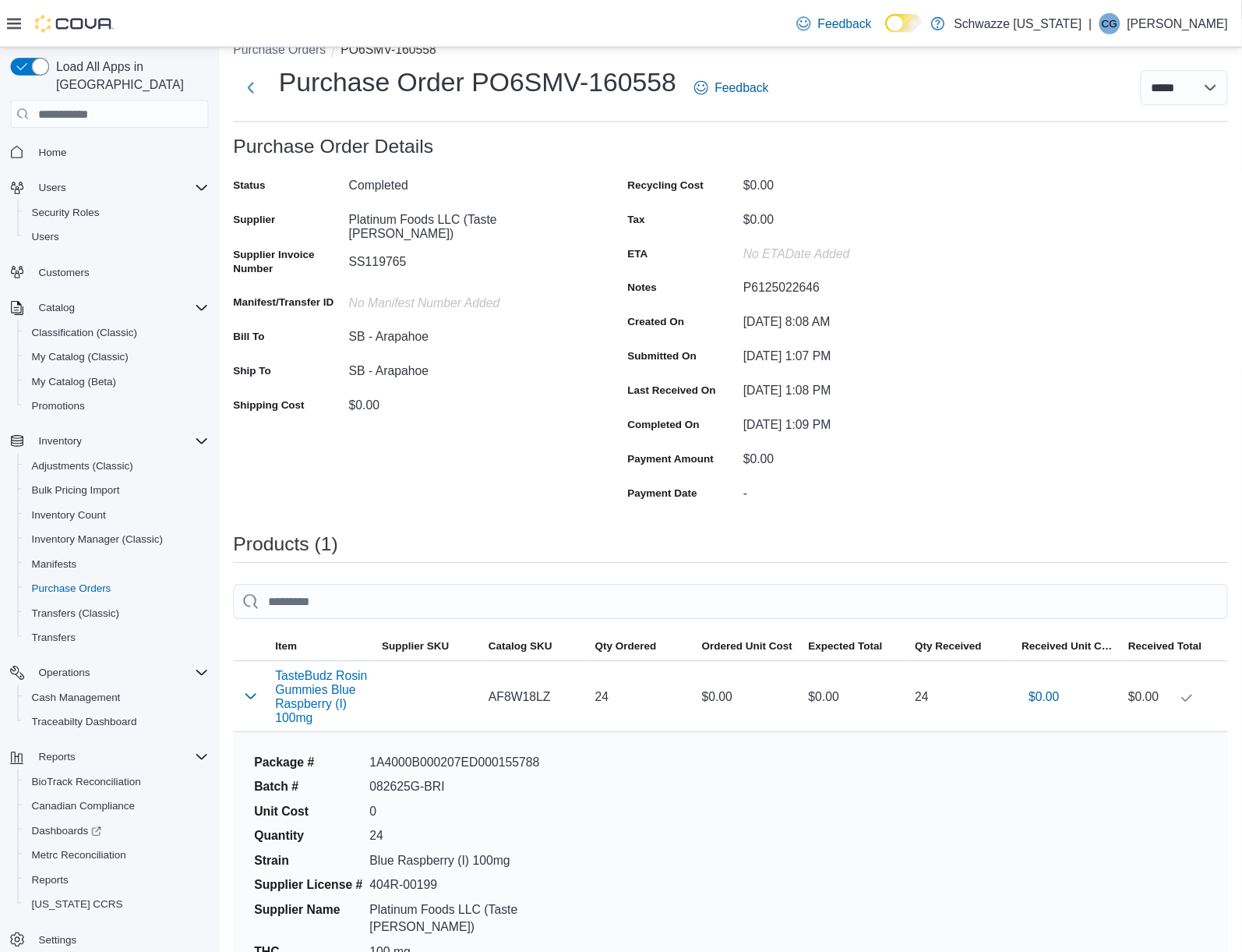
scroll to position [0, 0]
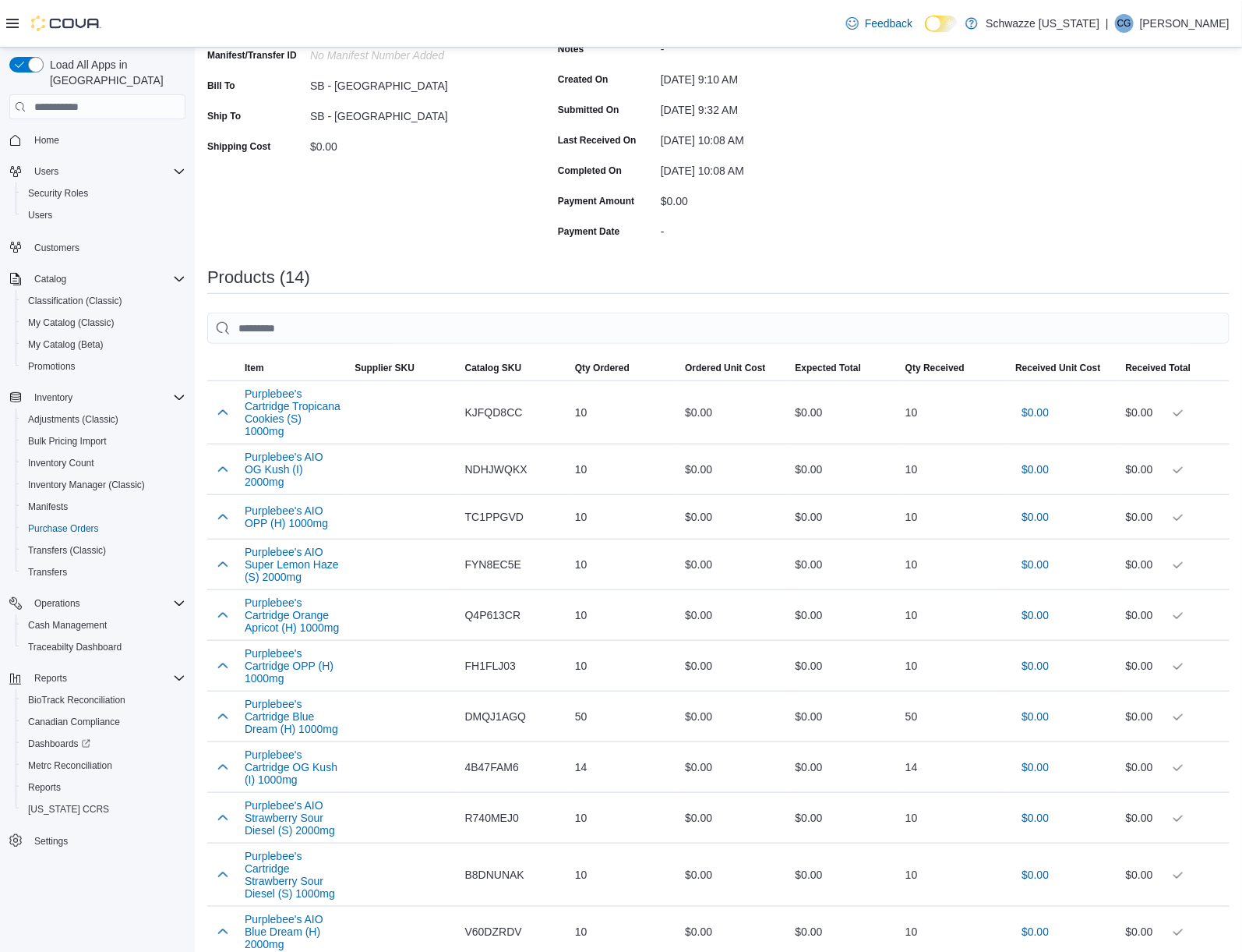
scroll to position [575, 0]
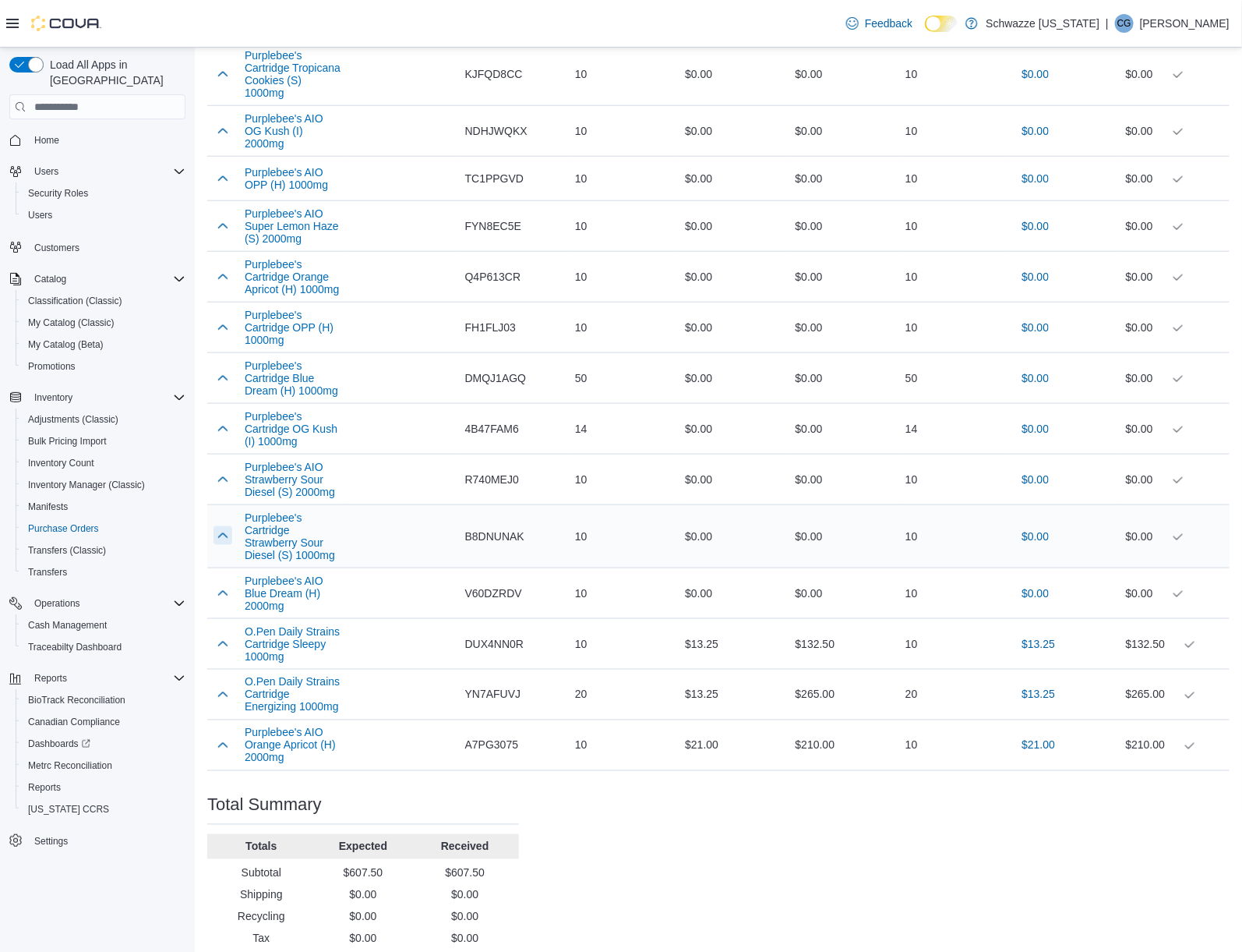
click at [229, 527] on button "button" at bounding box center [223, 536] width 18 height 18
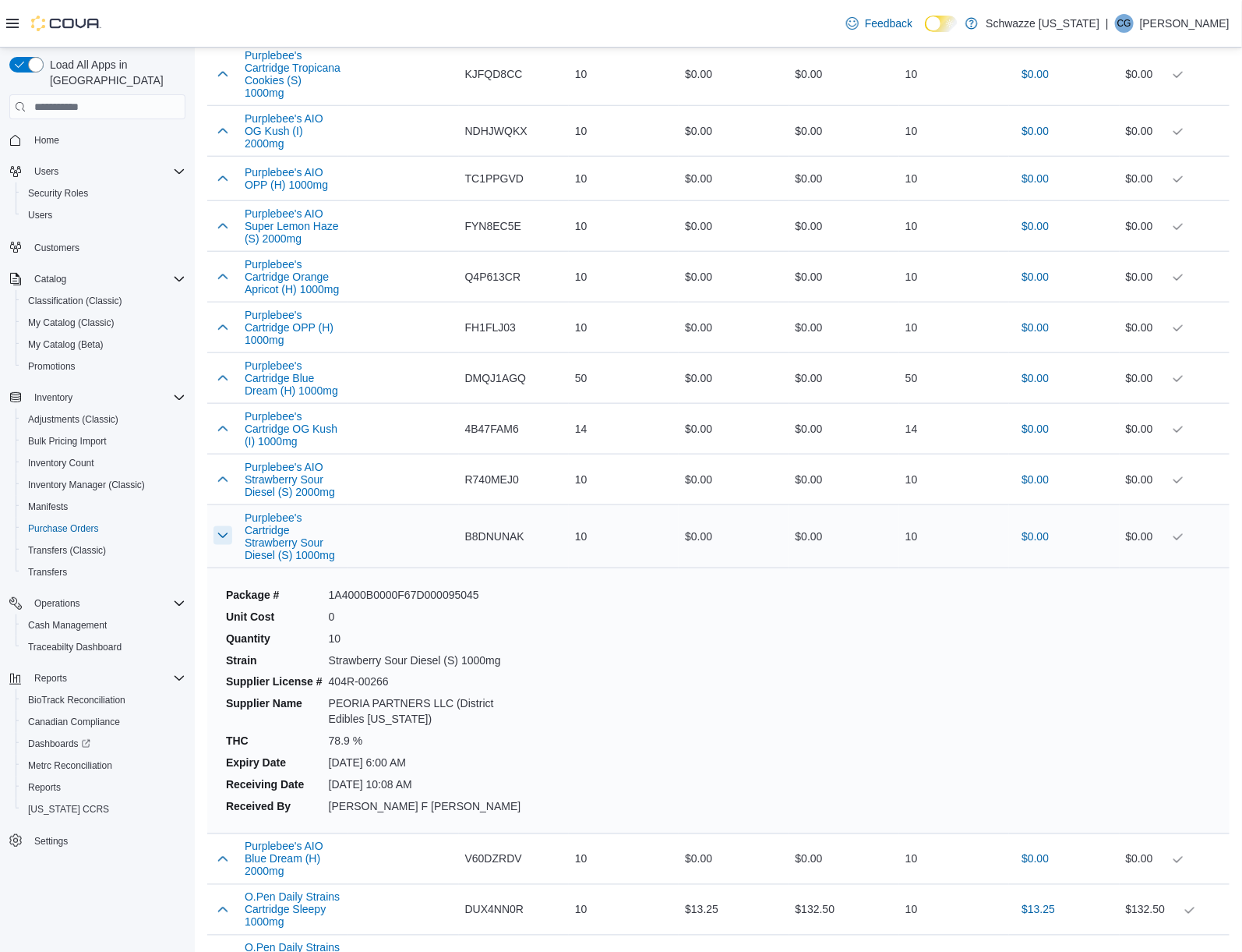
click at [229, 527] on button "button" at bounding box center [223, 536] width 18 height 18
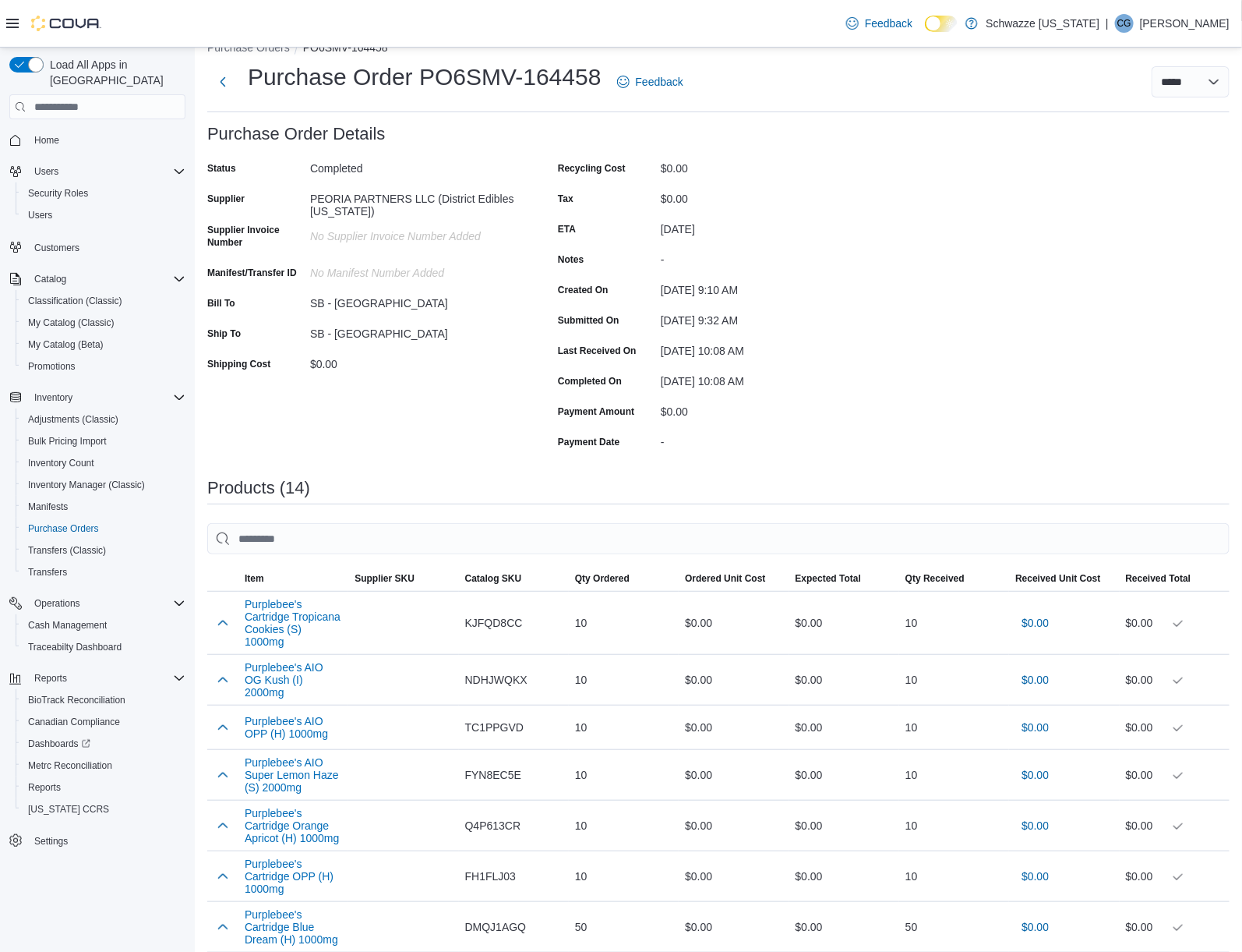
scroll to position [0, 0]
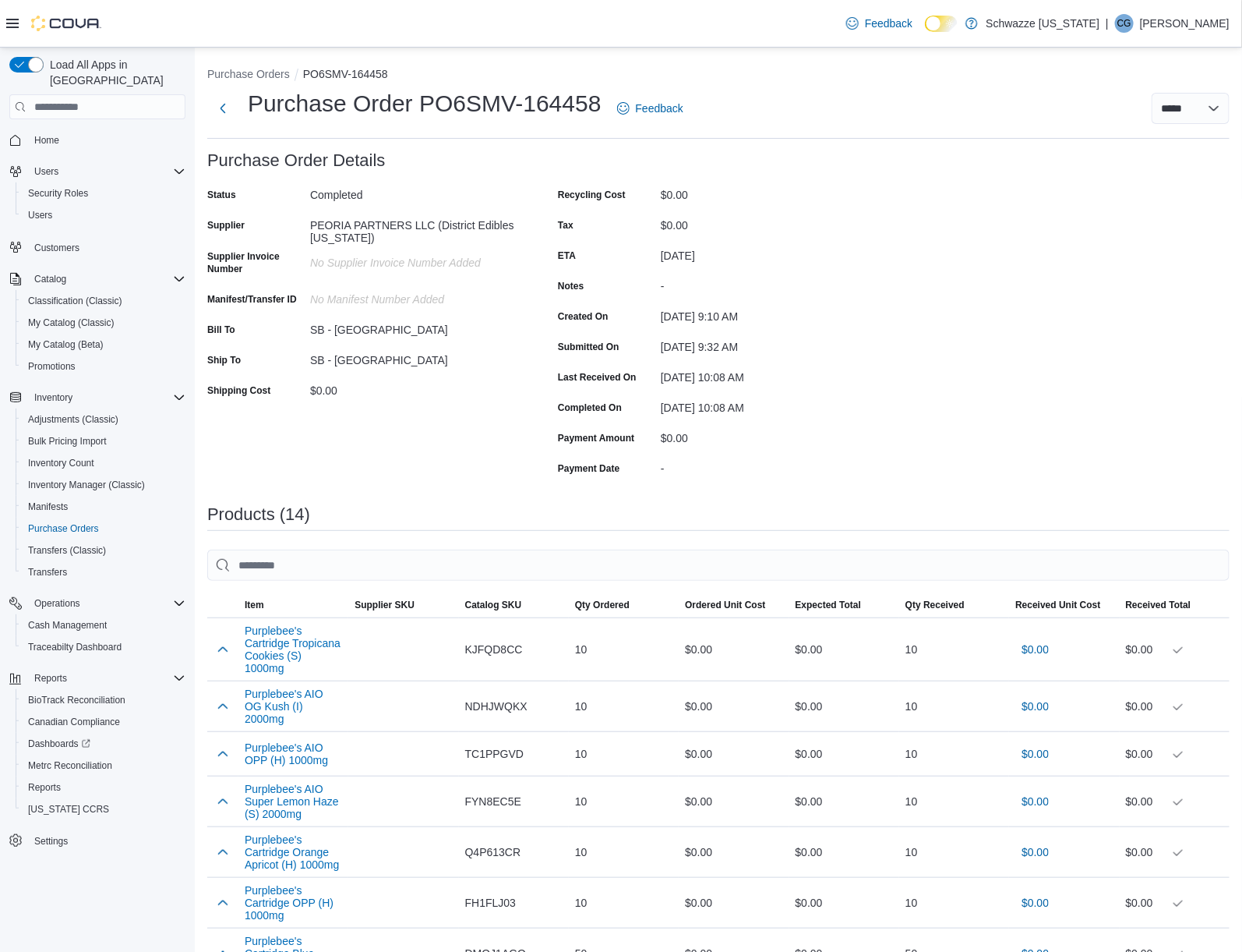
click at [464, 386] on div "$0.00" at bounding box center [414, 387] width 209 height 18
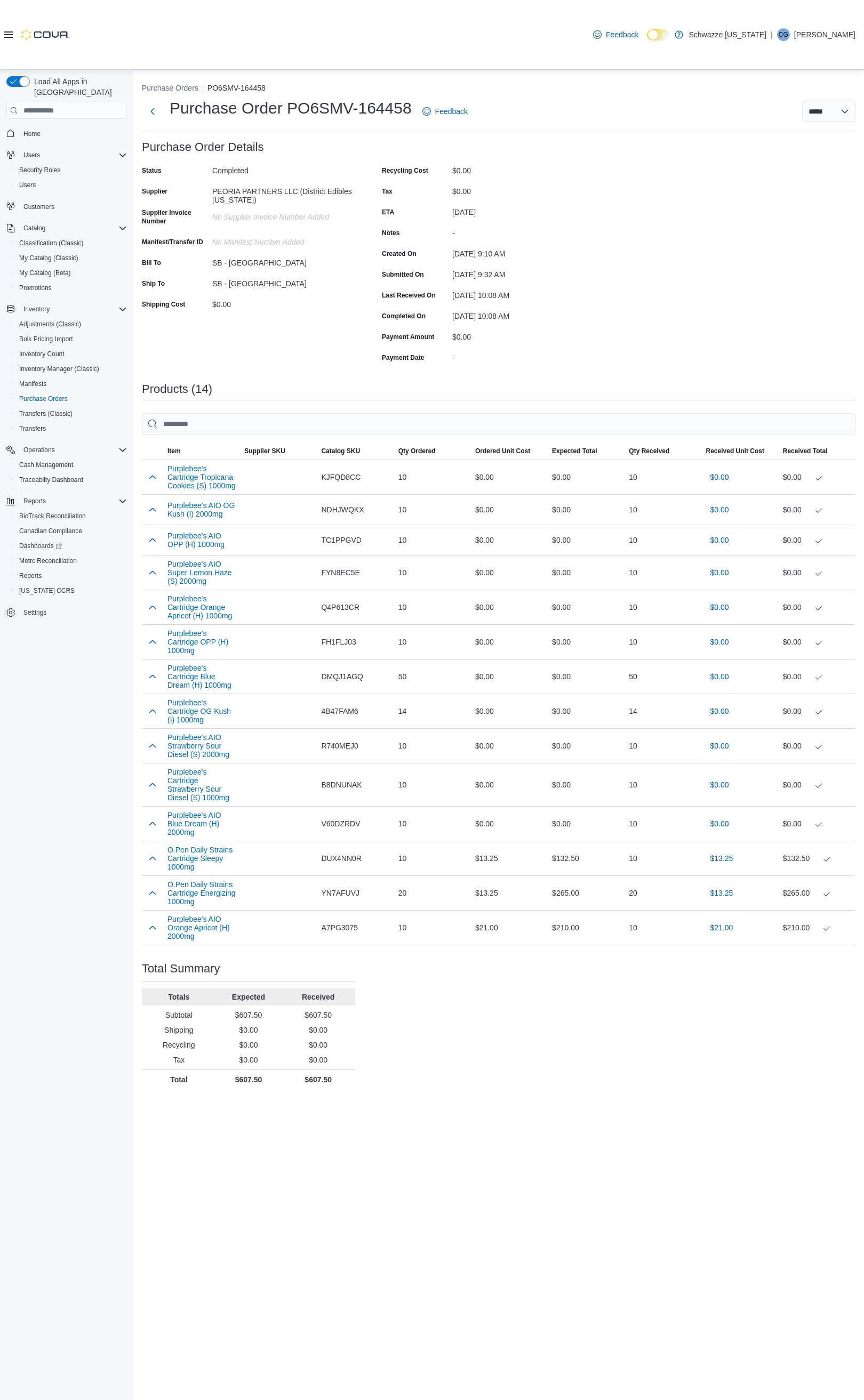
click at [634, 198] on div "Purchase Order: PO6SMV-164458 Feedback Purchase Order Details Status Completed …" at bounding box center [498, 614] width 714 height 948
click at [148, 479] on button "button" at bounding box center [152, 476] width 12 height 12
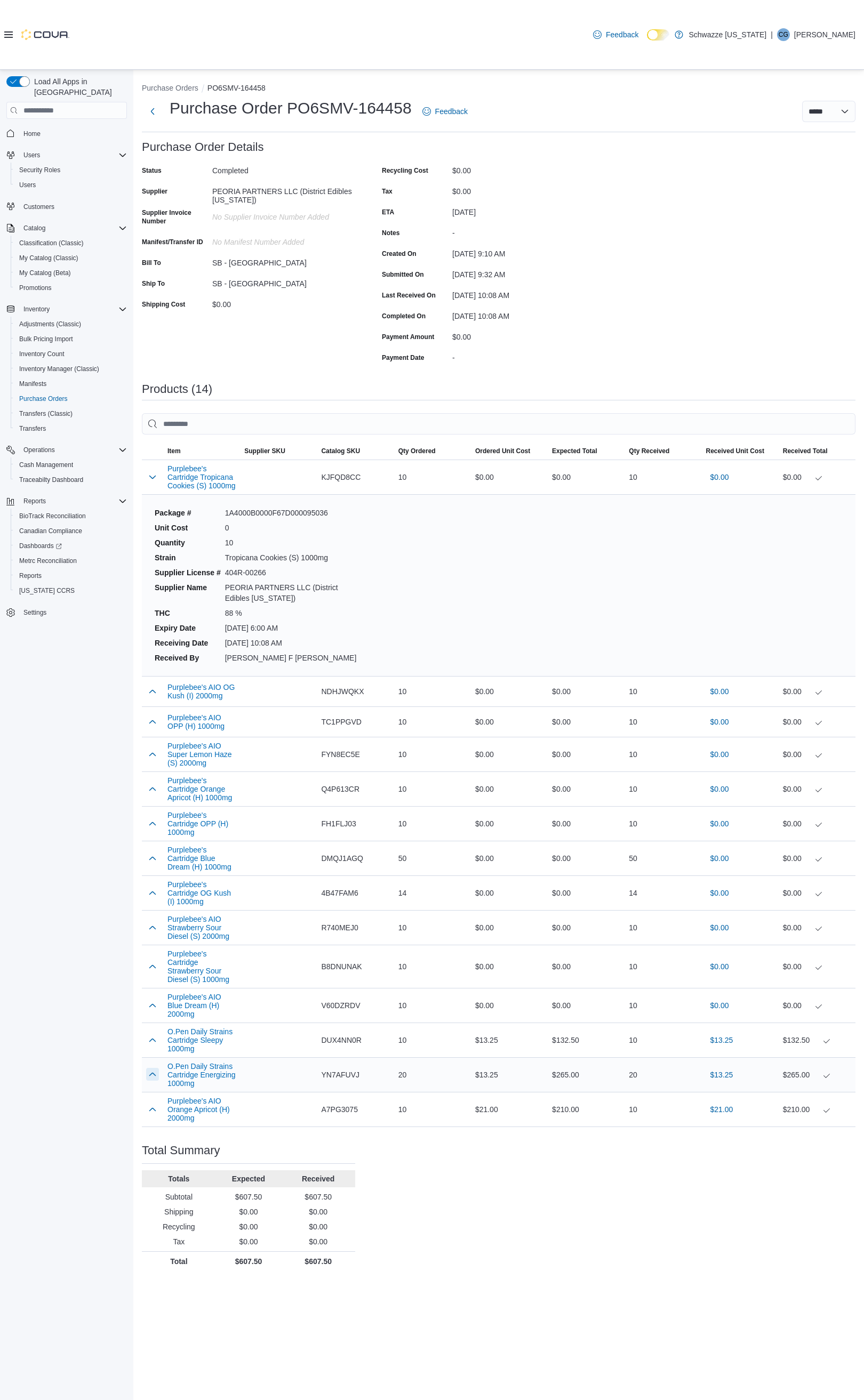
click at [154, 650] on button "button" at bounding box center [152, 1074] width 12 height 12
